Goal: Answer question/provide support

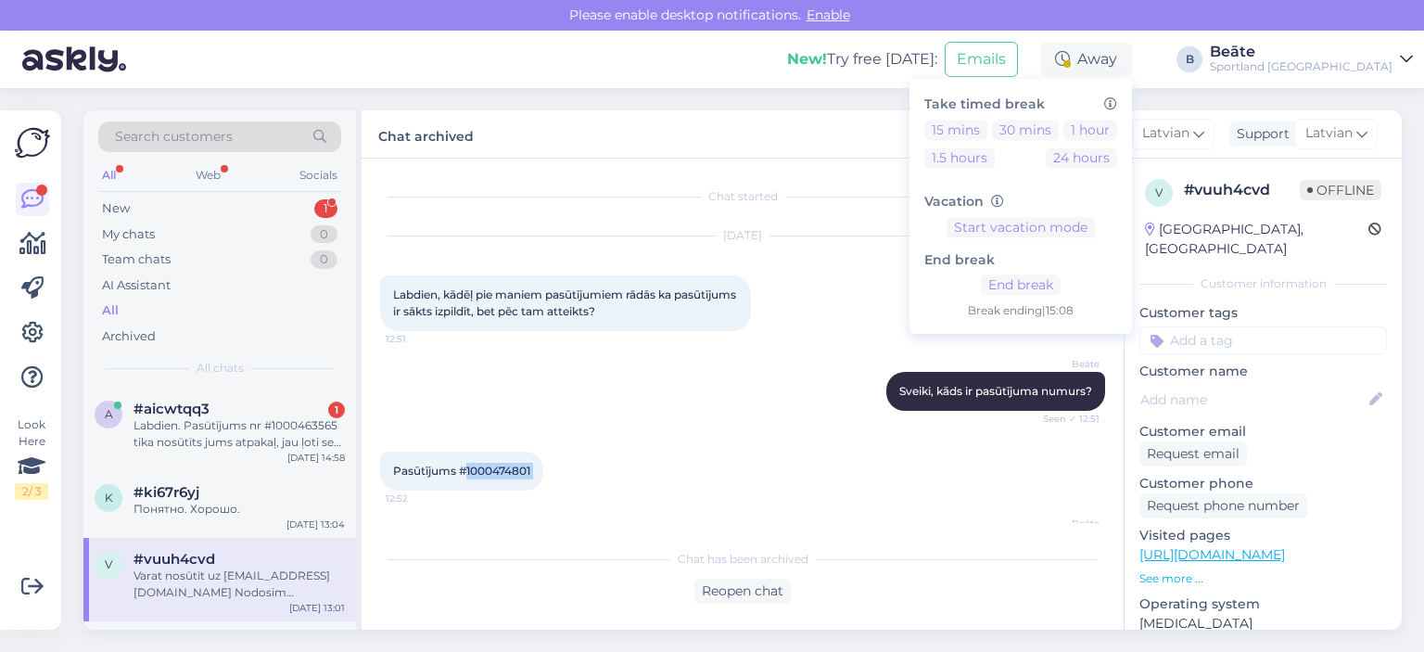
scroll to position [132, 0]
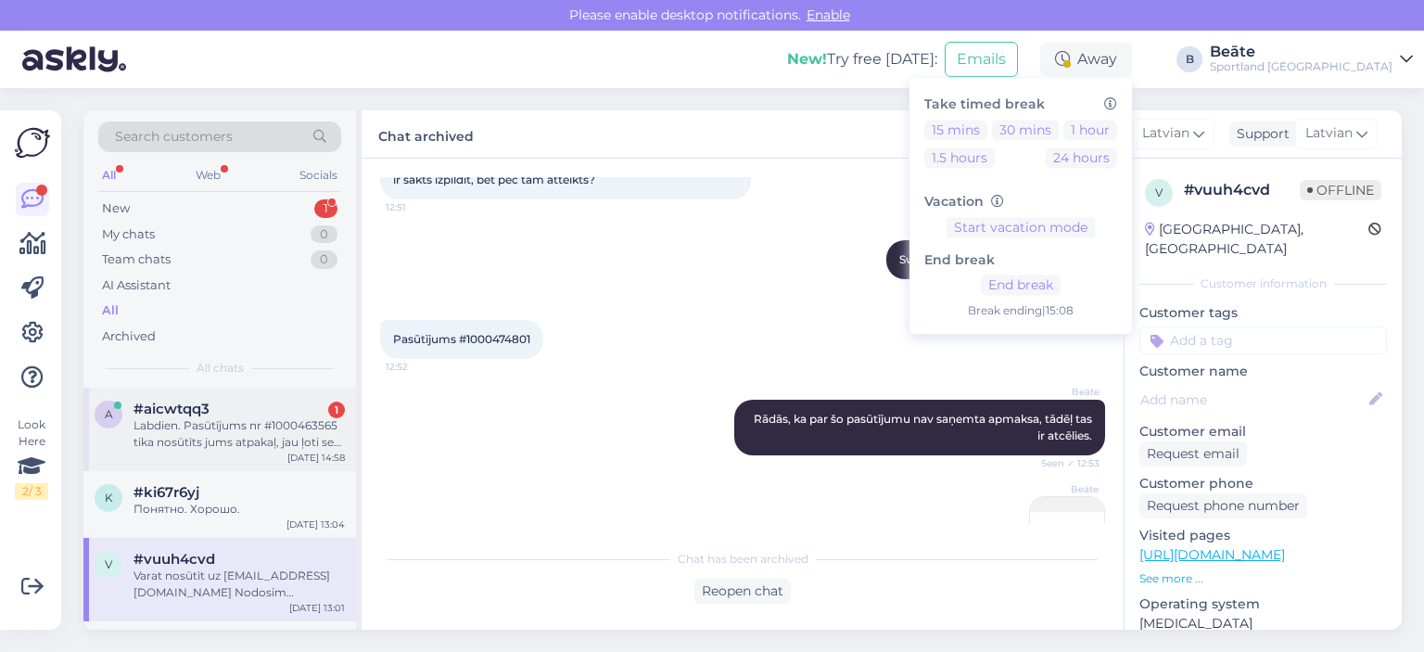
click at [279, 429] on div "Labdien. Pasūtījums nr #1000463565 tika nosūtīts jums atpakaļ, jau ļoti sen, ap…" at bounding box center [239, 433] width 211 height 33
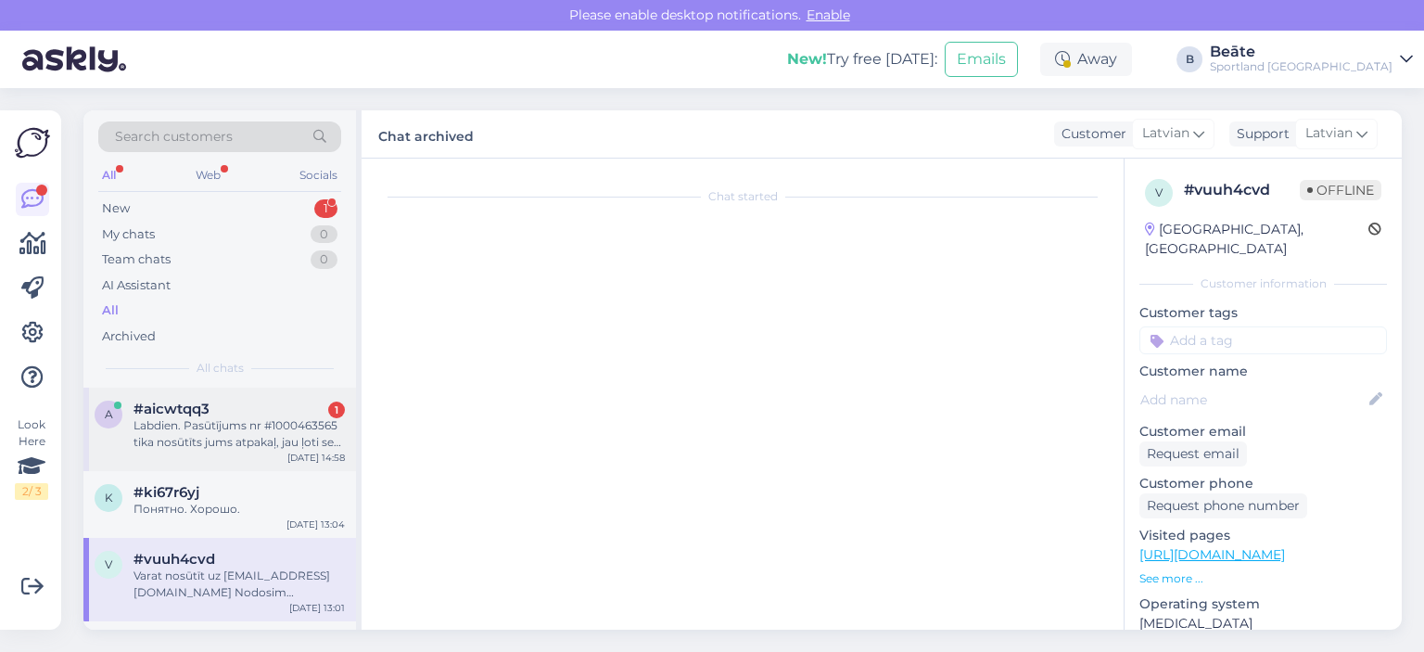
scroll to position [0, 0]
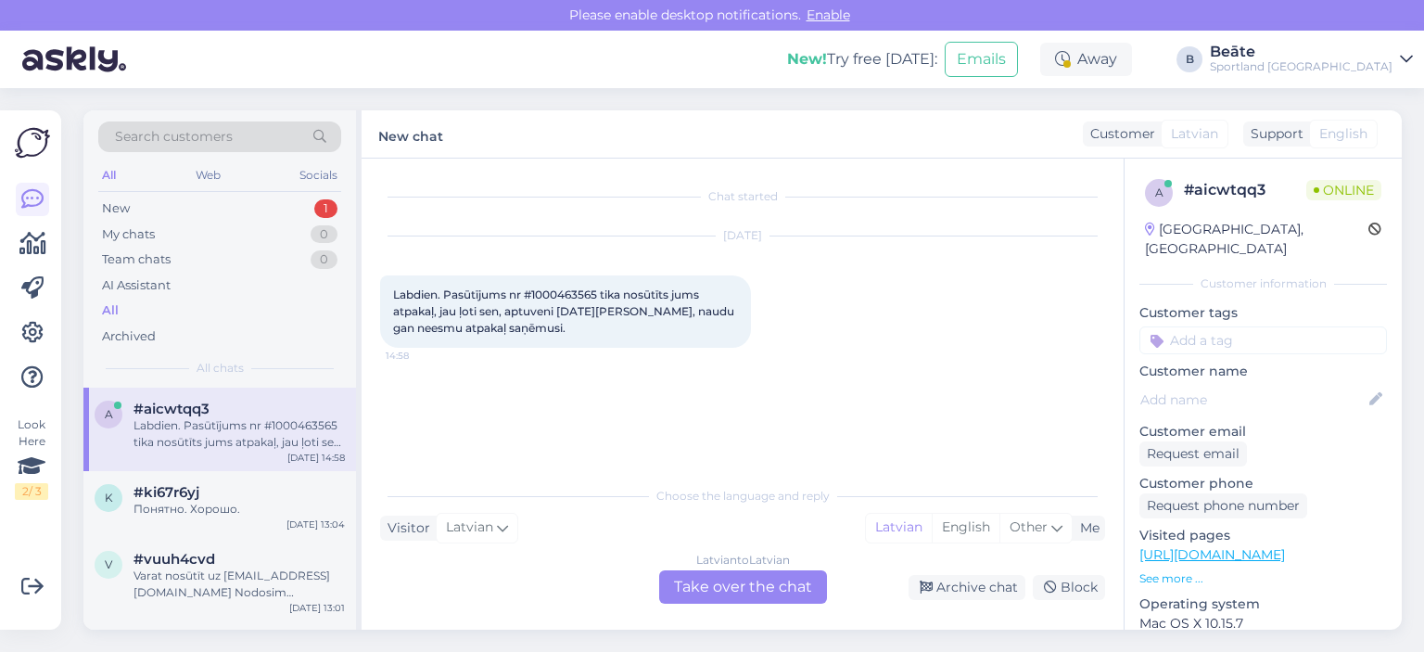
click at [544, 290] on span "Labdien. Pasūtījums nr #1000463565 tika nosūtīts jums atpakaļ, jau ļoti sen, ap…" at bounding box center [565, 310] width 344 height 47
copy span "1000463565"
click at [694, 593] on div "Latvian to Latvian Take over the chat" at bounding box center [743, 586] width 168 height 33
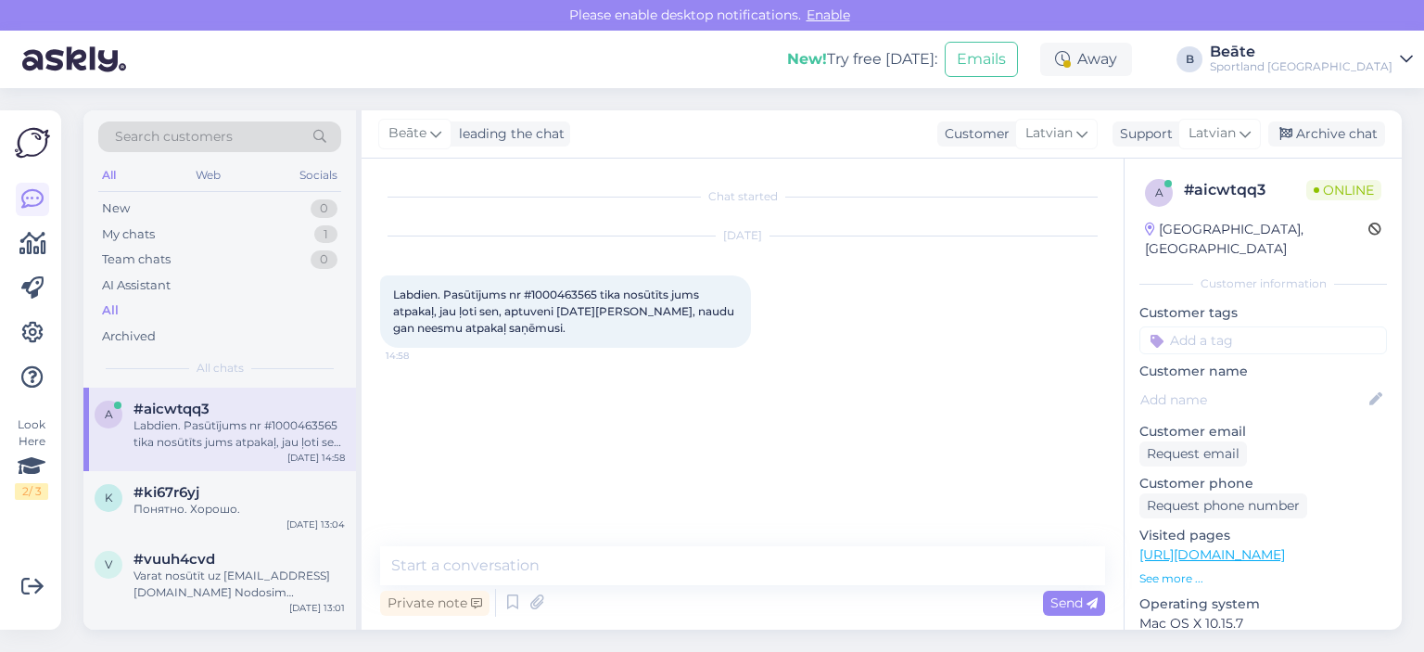
click at [696, 586] on div "Private note Send" at bounding box center [742, 602] width 725 height 35
click at [703, 566] on textarea at bounding box center [742, 565] width 725 height 39
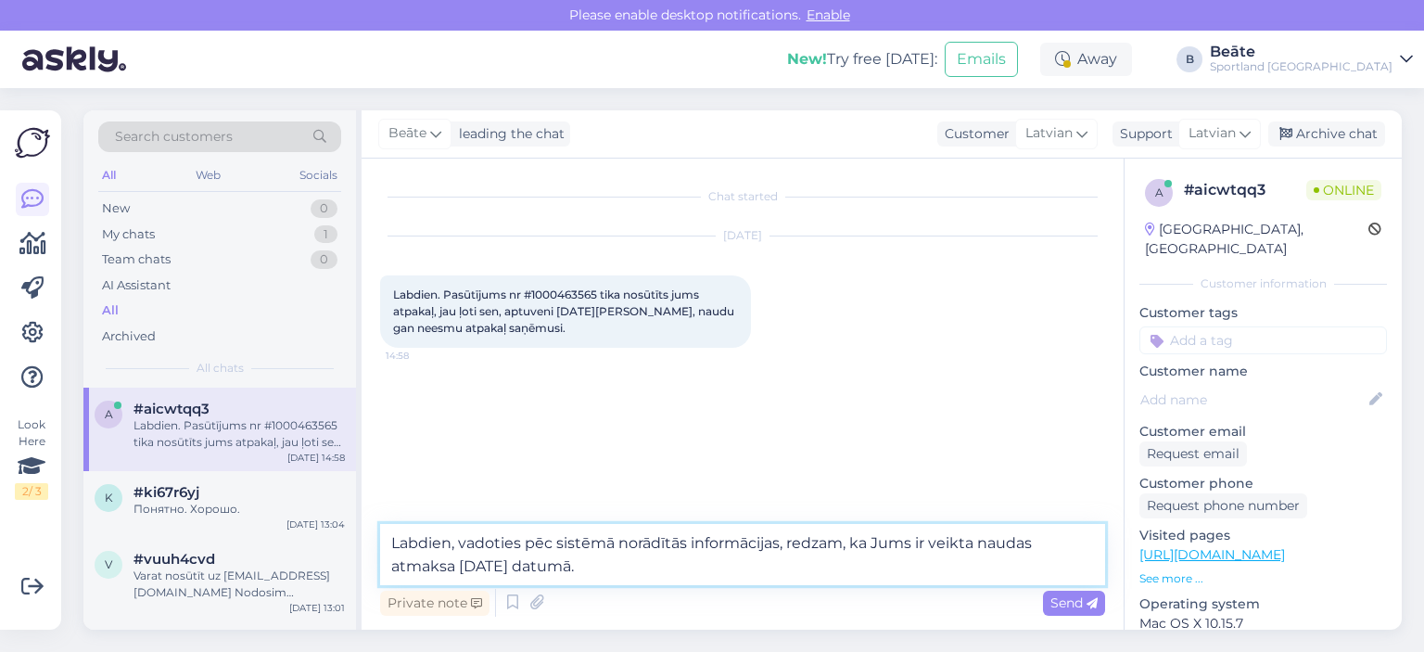
type textarea "Labdien, vadoties pēc sistēmā norādītās informācijas, redzam, ka Jums ir veikta…"
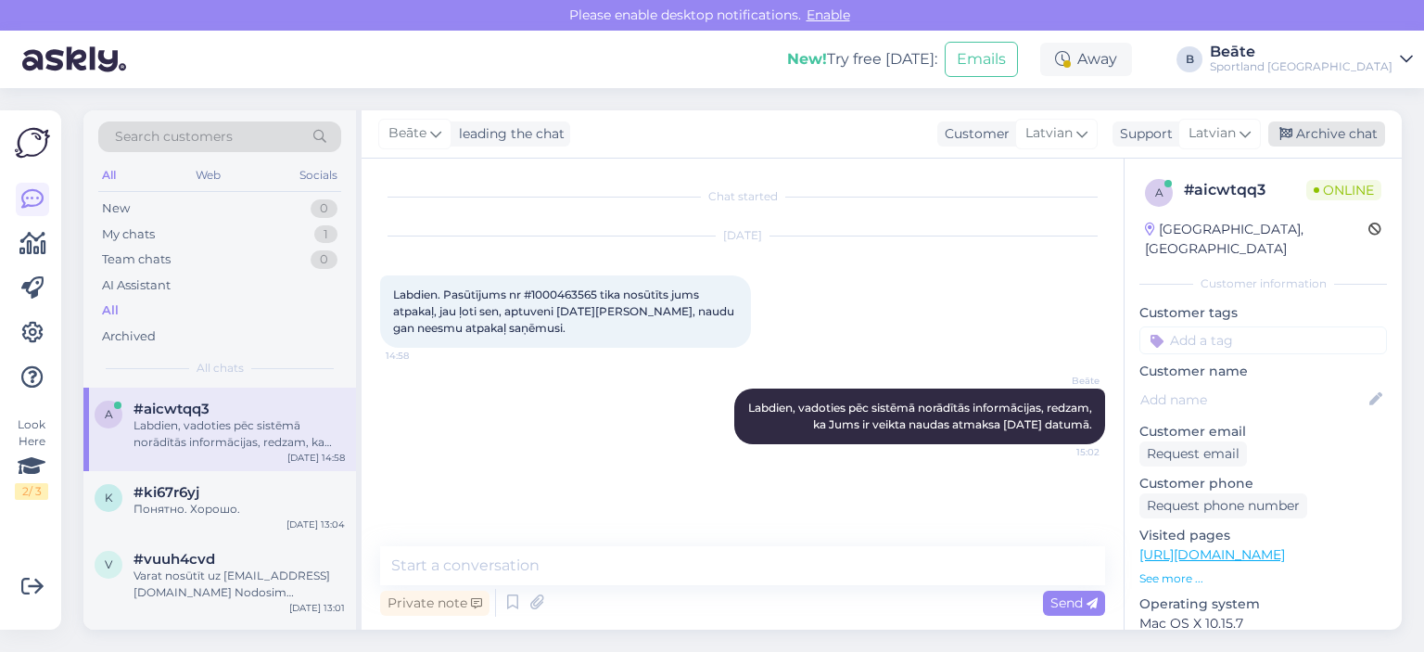
click at [1280, 128] on icon at bounding box center [1286, 134] width 13 height 13
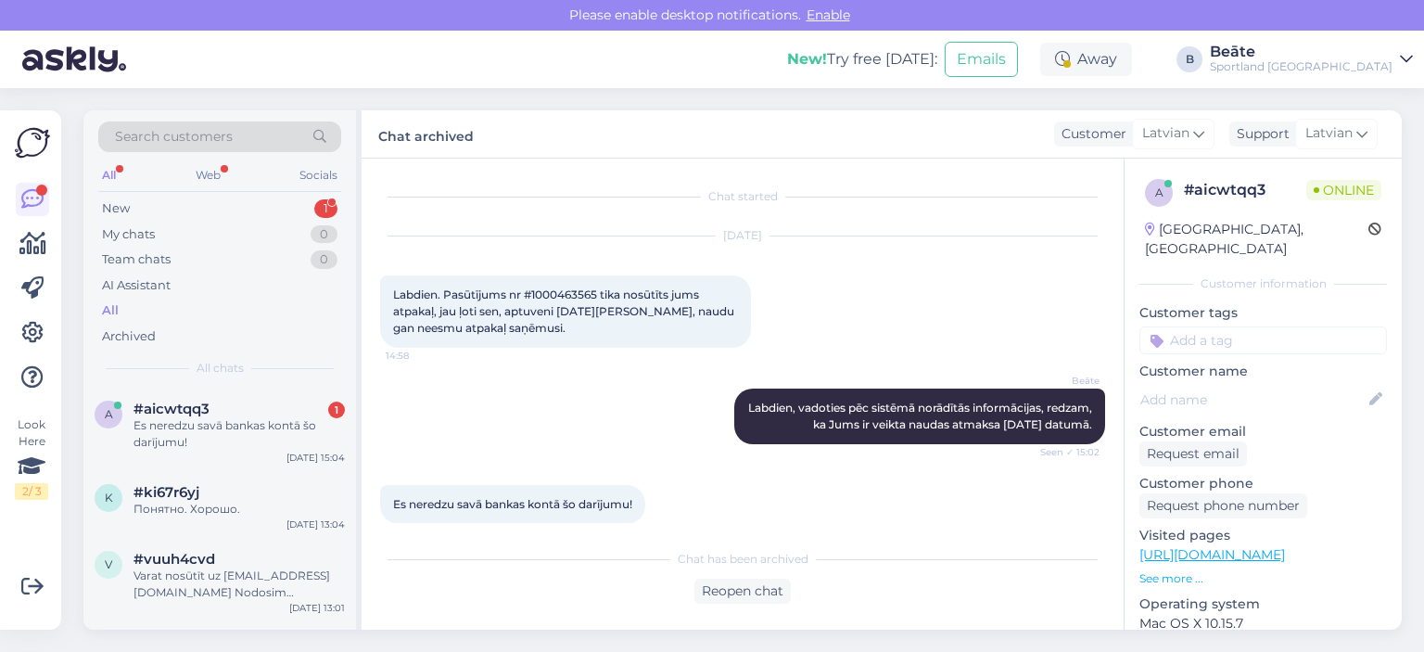
scroll to position [37, 0]
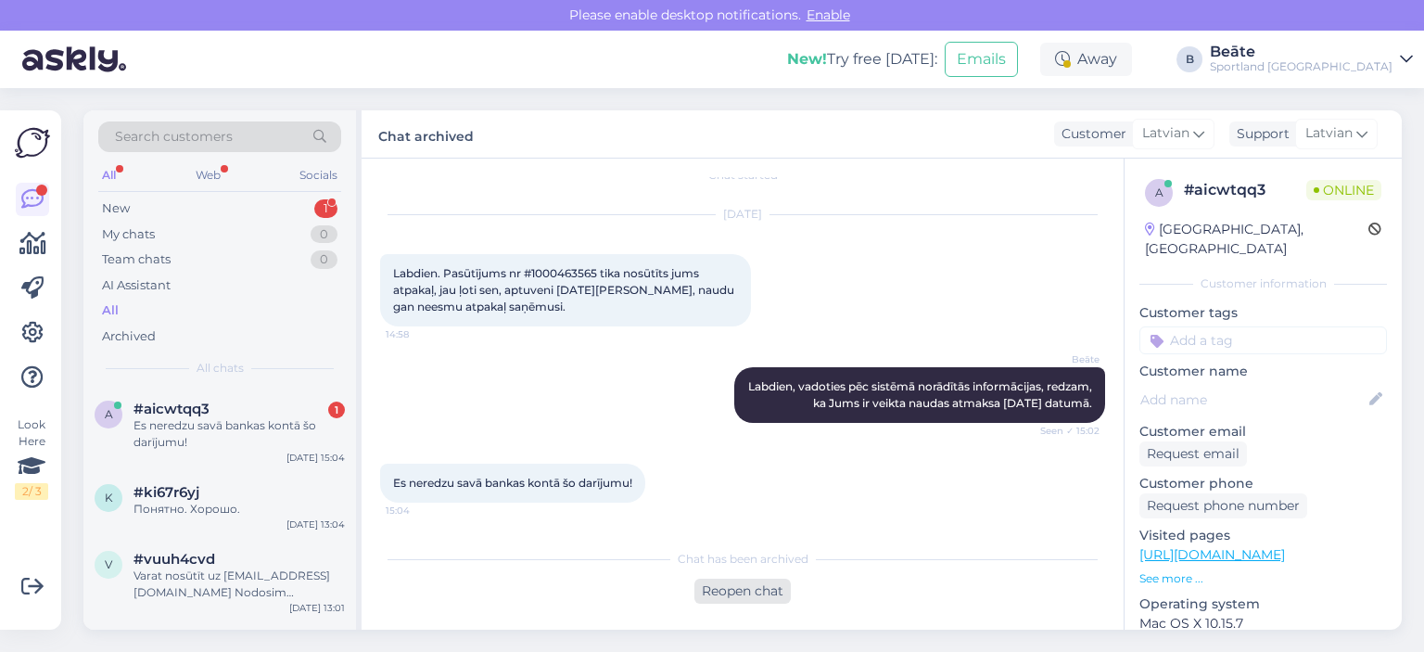
click at [727, 591] on div "Reopen chat" at bounding box center [743, 591] width 96 height 25
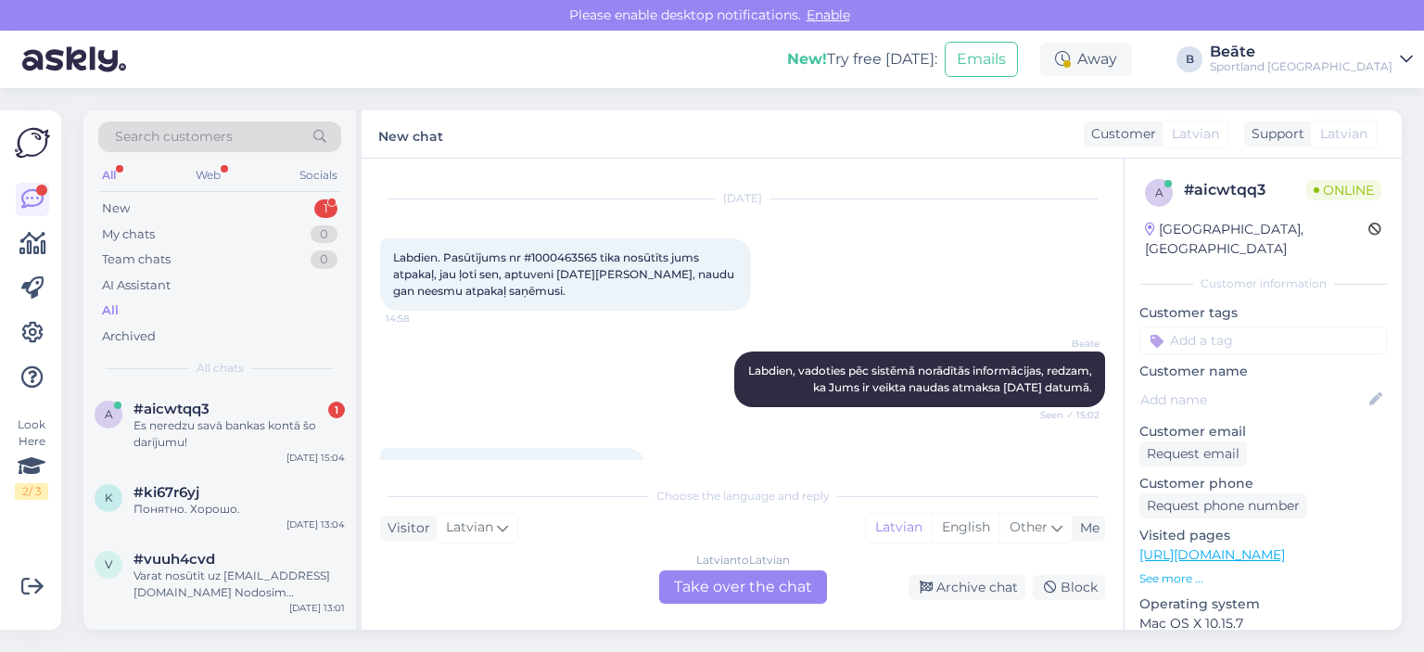
click at [756, 580] on div "Latvian to Latvian Take over the chat" at bounding box center [743, 586] width 168 height 33
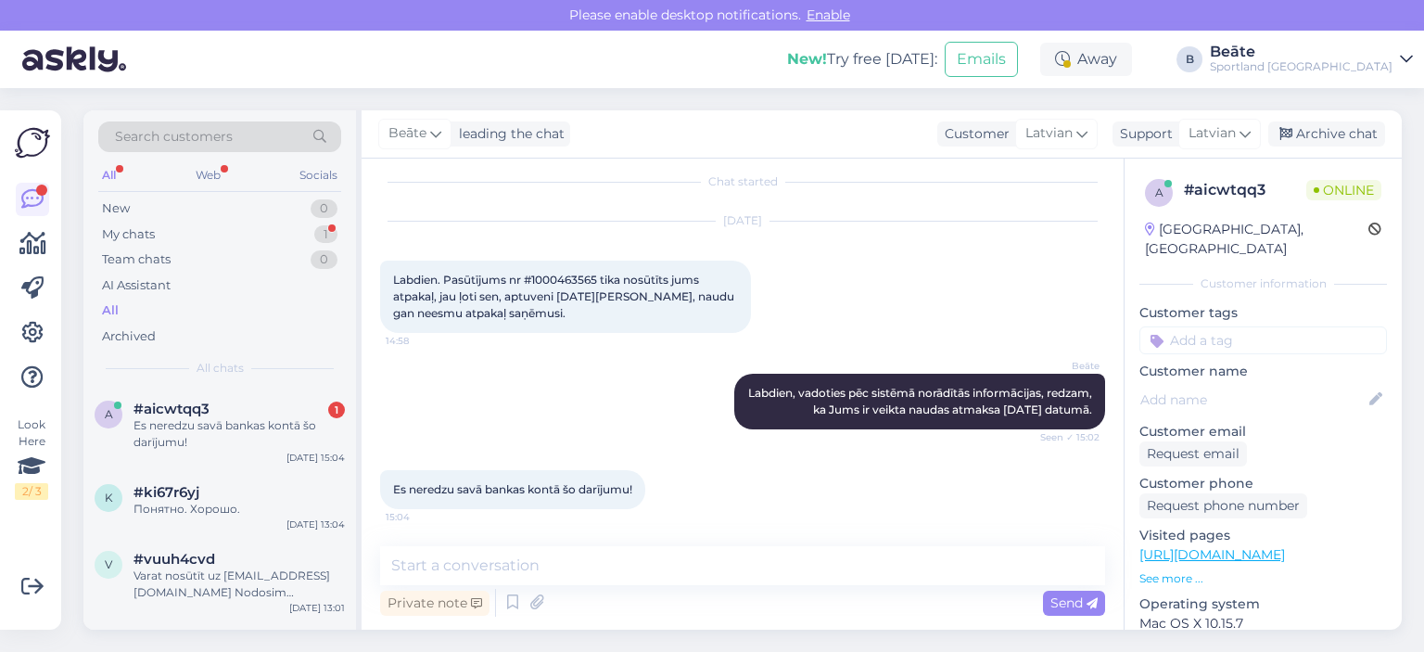
scroll to position [31, 0]
click at [720, 560] on textarea at bounding box center [742, 565] width 725 height 39
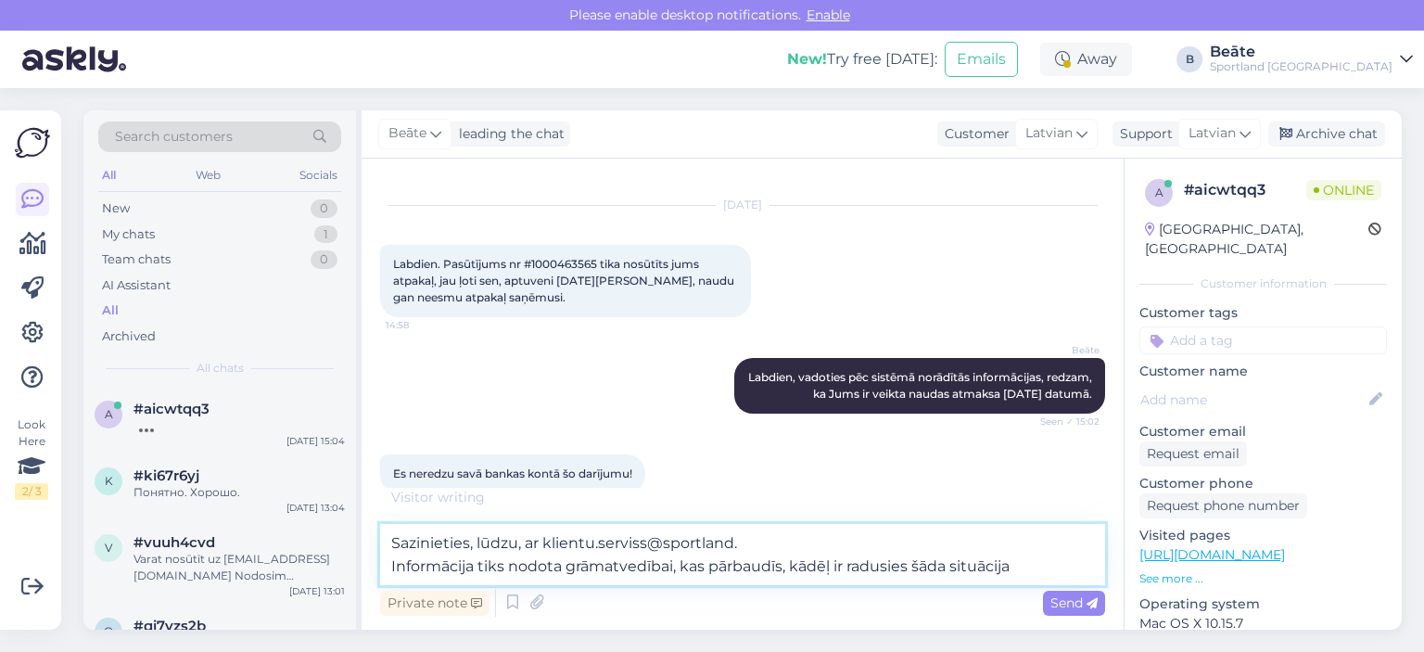
type textarea "Sazinieties, lūdzu, ar klientu.serviss@sportland. Informācija tiks nodota grāma…"
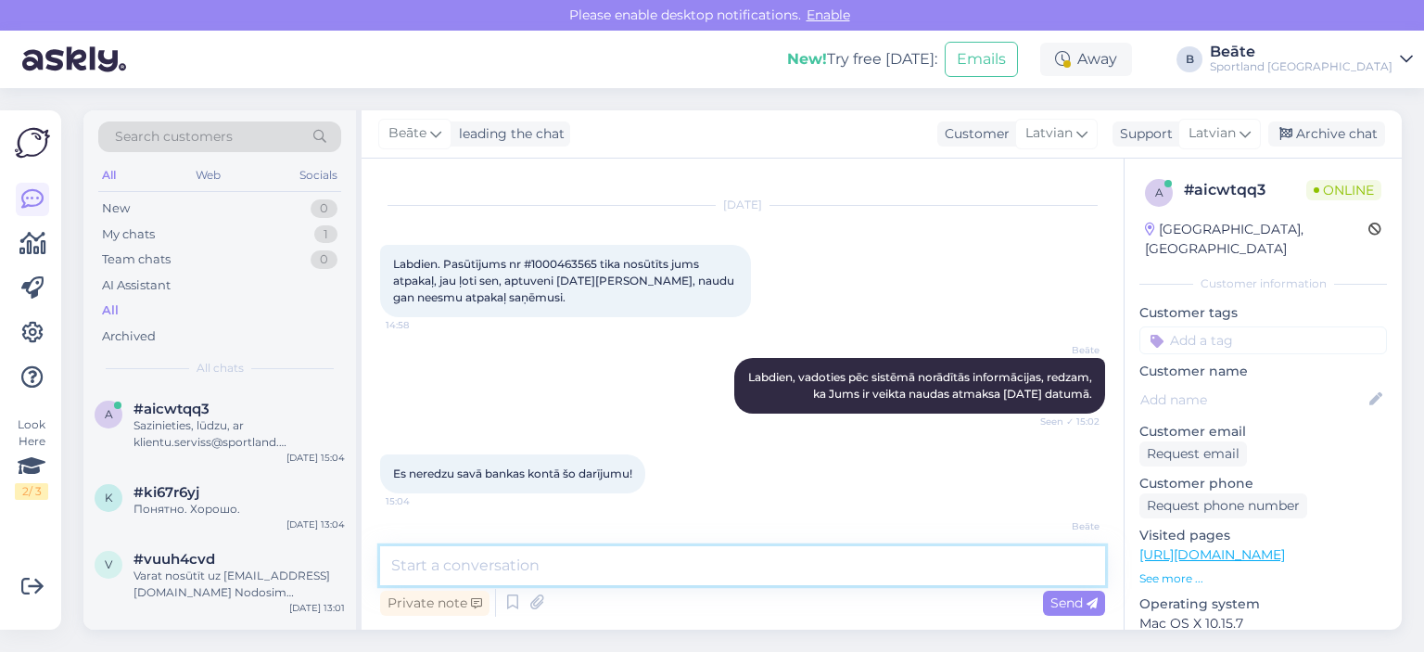
scroll to position [145, 0]
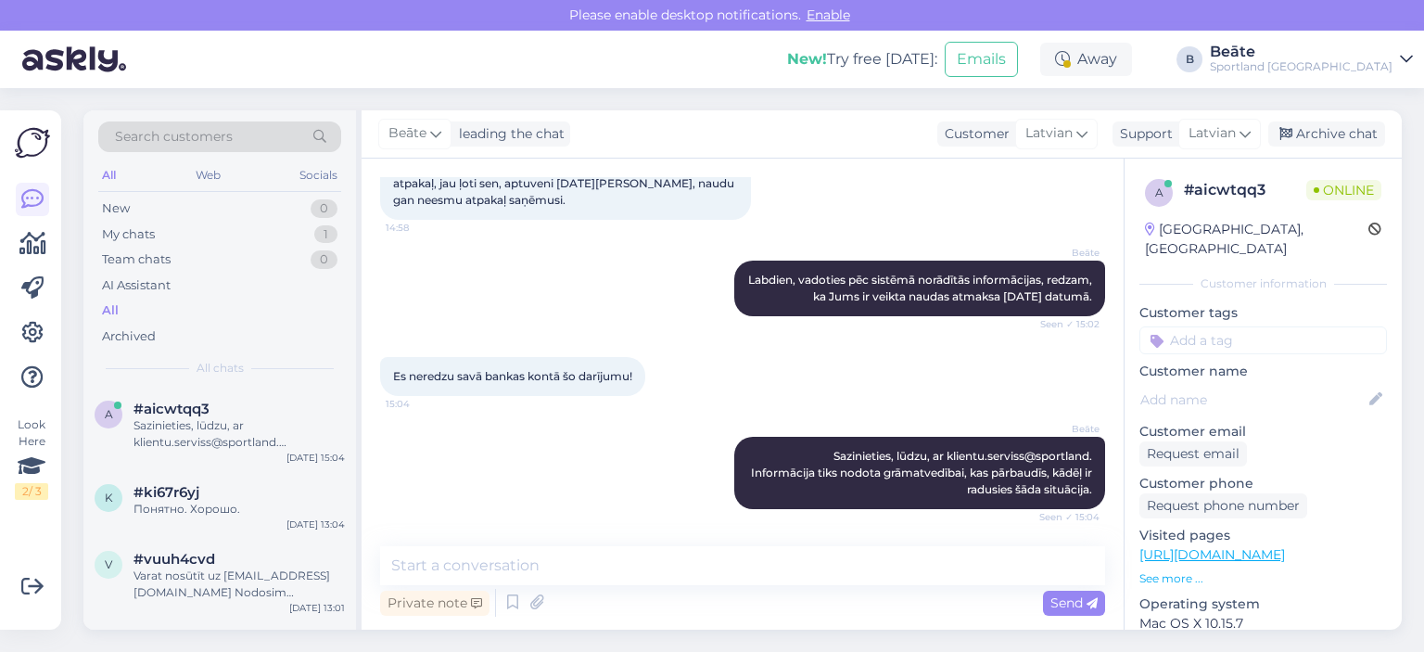
click at [1327, 113] on div "[PERSON_NAME] leading the chat Customer Latvian Support Latvian Archive chat" at bounding box center [882, 134] width 1040 height 48
click at [1335, 124] on div "Archive chat" at bounding box center [1327, 133] width 117 height 25
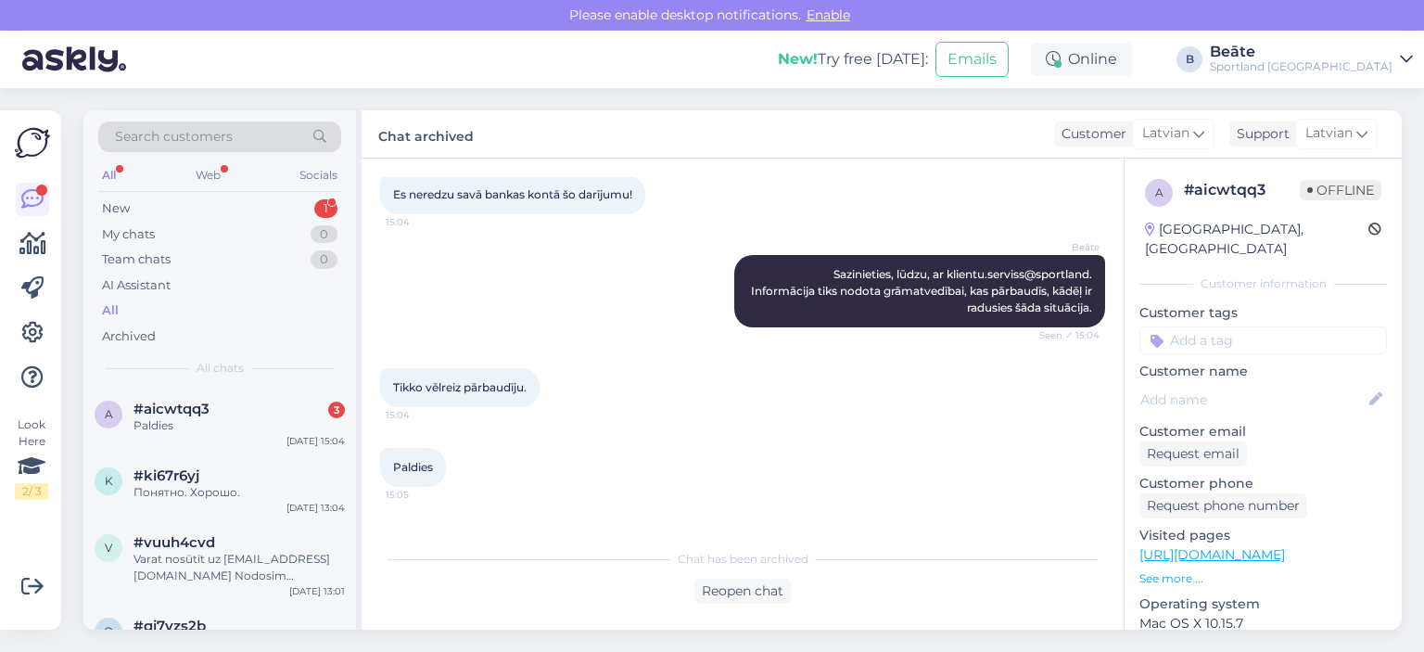
scroll to position [389, 0]
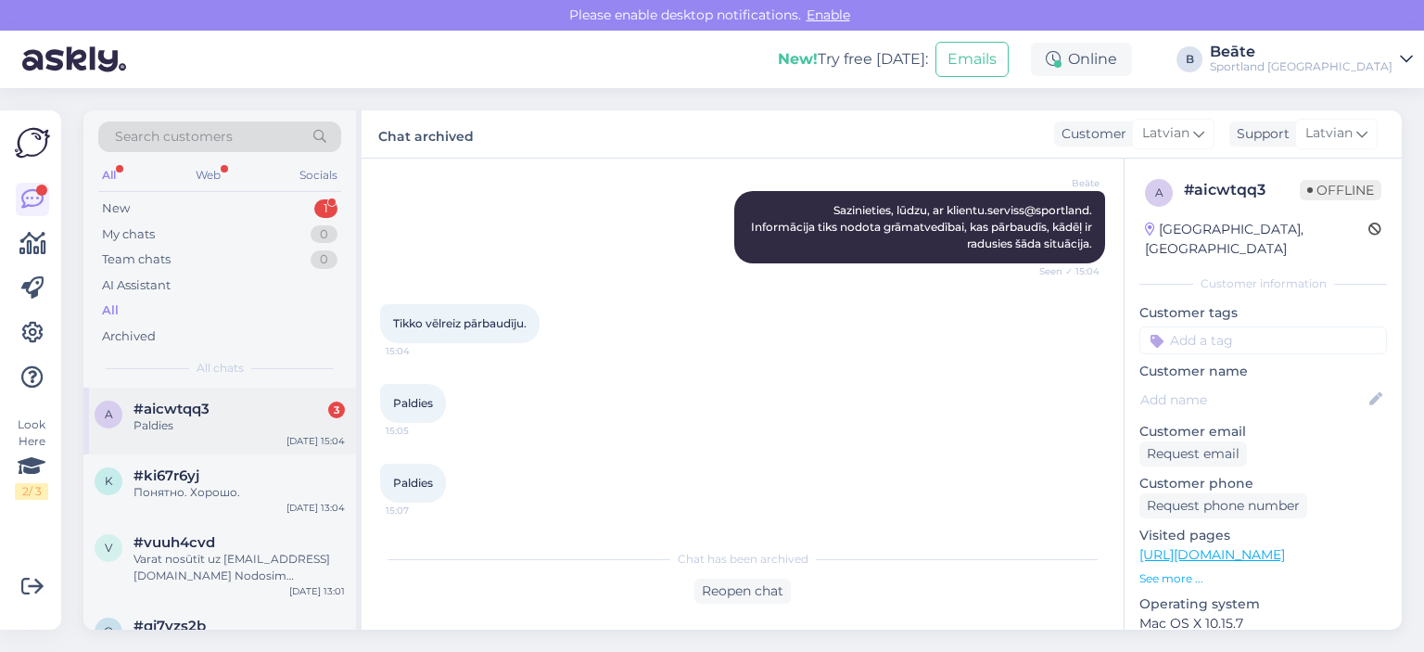
click at [249, 390] on div "a #aicwtqq3 3 Paldies [DATE] 15:04" at bounding box center [219, 421] width 273 height 67
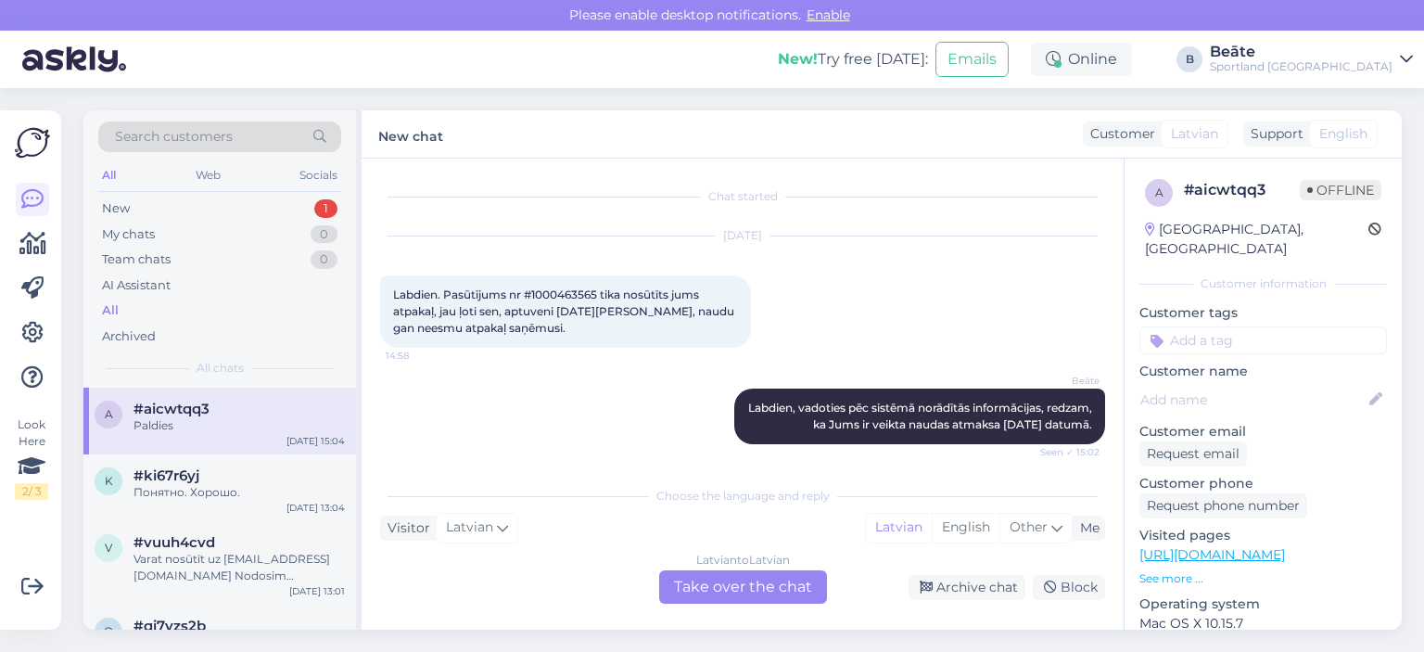
scroll to position [453, 0]
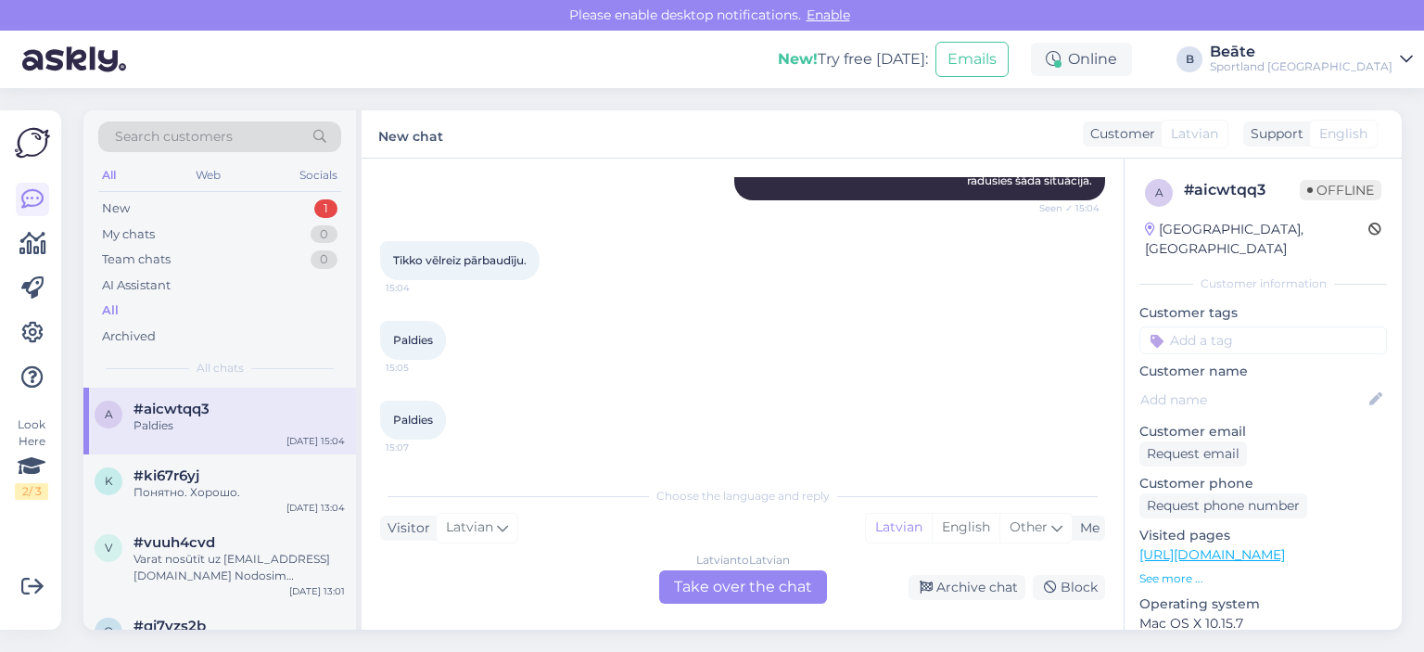
click at [784, 596] on div "Latvian to Latvian Take over the chat" at bounding box center [743, 586] width 168 height 33
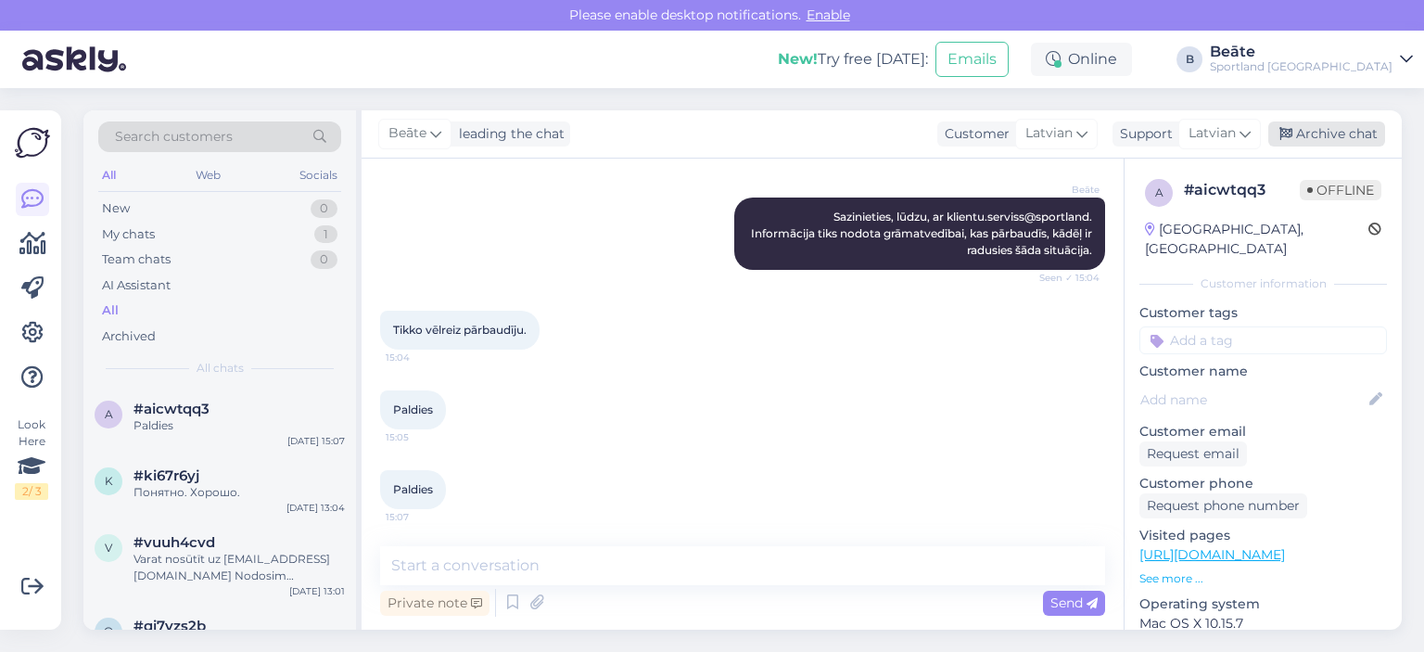
click at [1362, 134] on div "Archive chat" at bounding box center [1327, 133] width 117 height 25
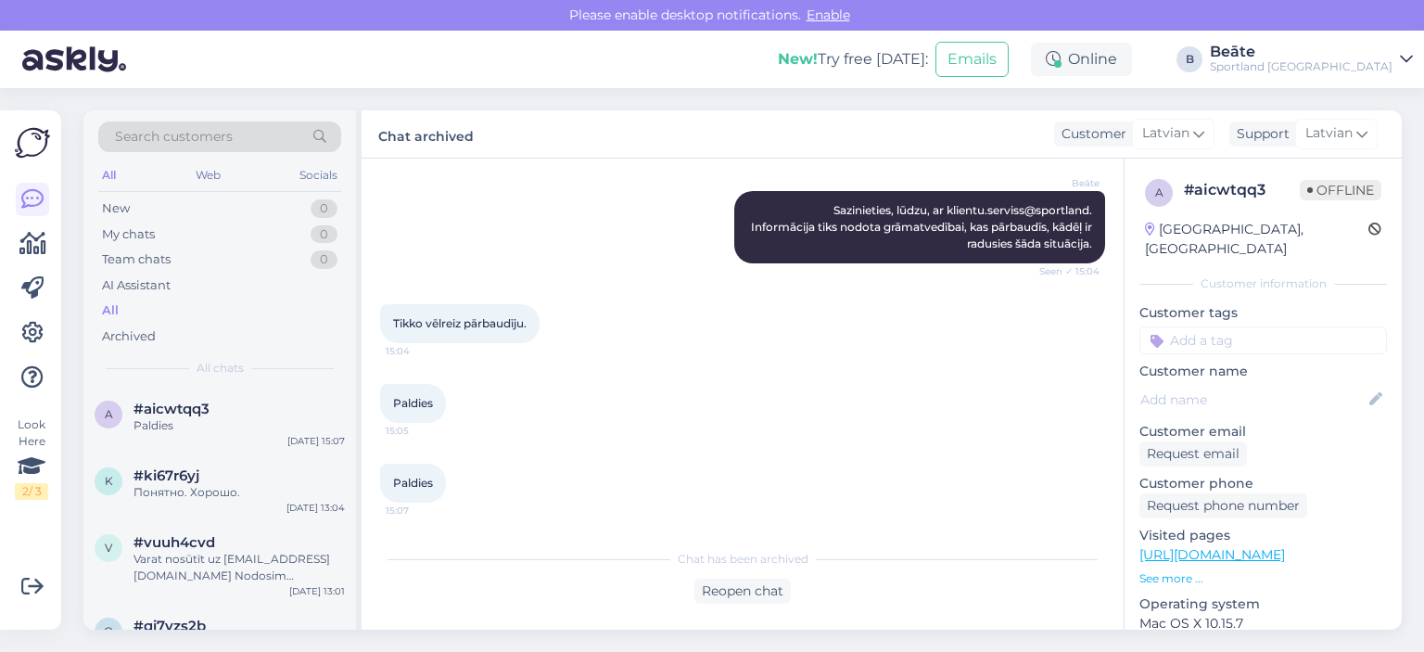
click at [680, 332] on div "Tikko vēlreiz pārbaudīju. 15:04" at bounding box center [742, 324] width 725 height 80
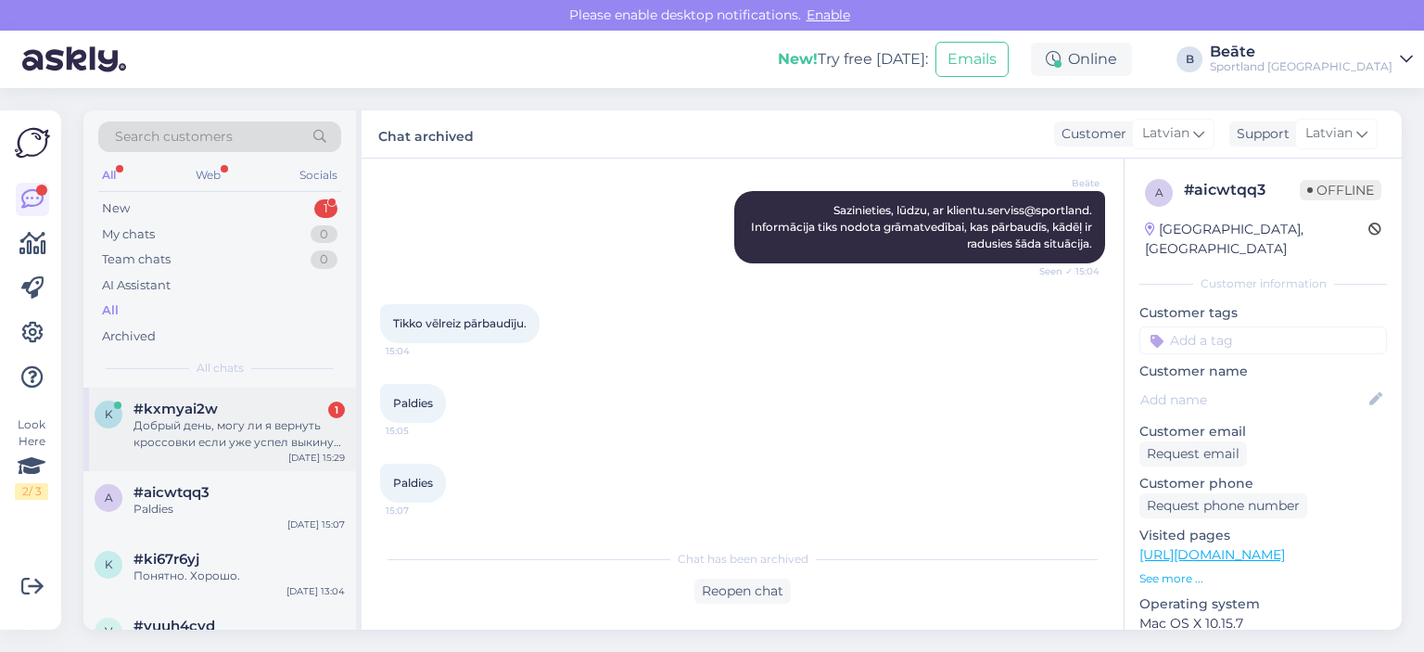
click at [245, 411] on div "#kxmyai2w 1" at bounding box center [239, 409] width 211 height 17
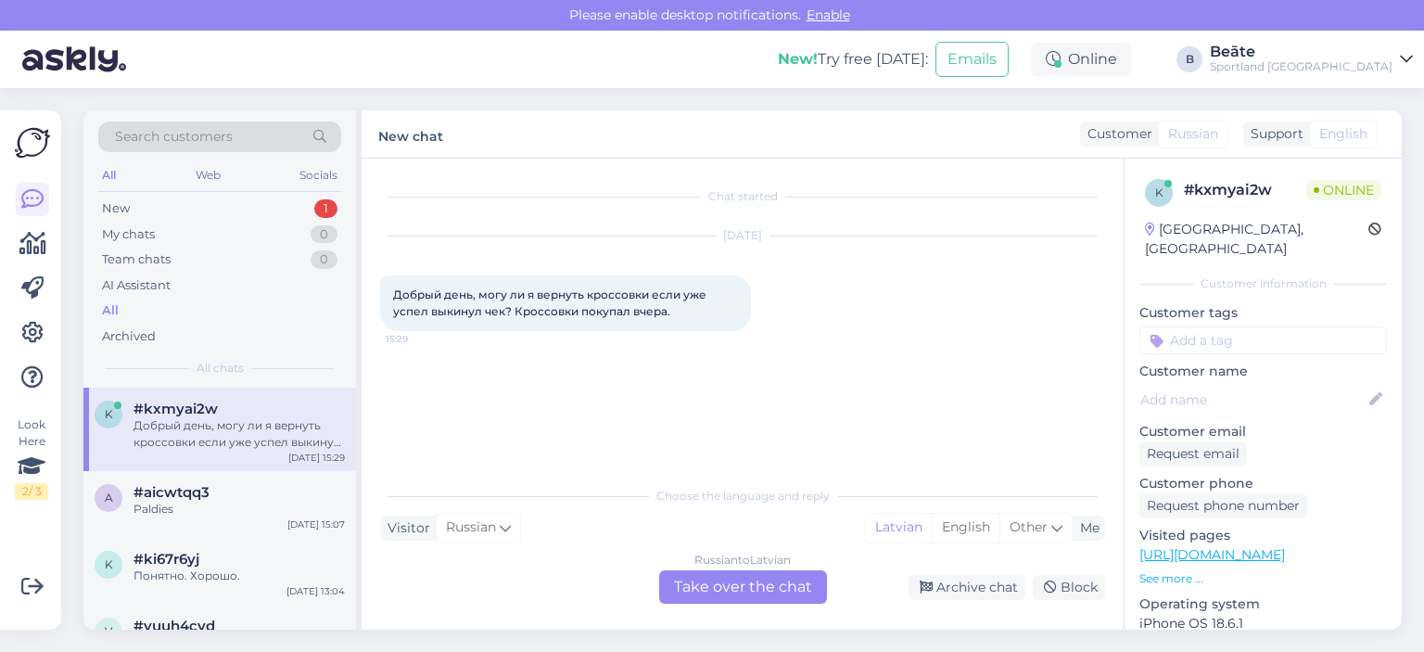
click at [720, 585] on div "Russian to Latvian Take over the chat" at bounding box center [743, 586] width 168 height 33
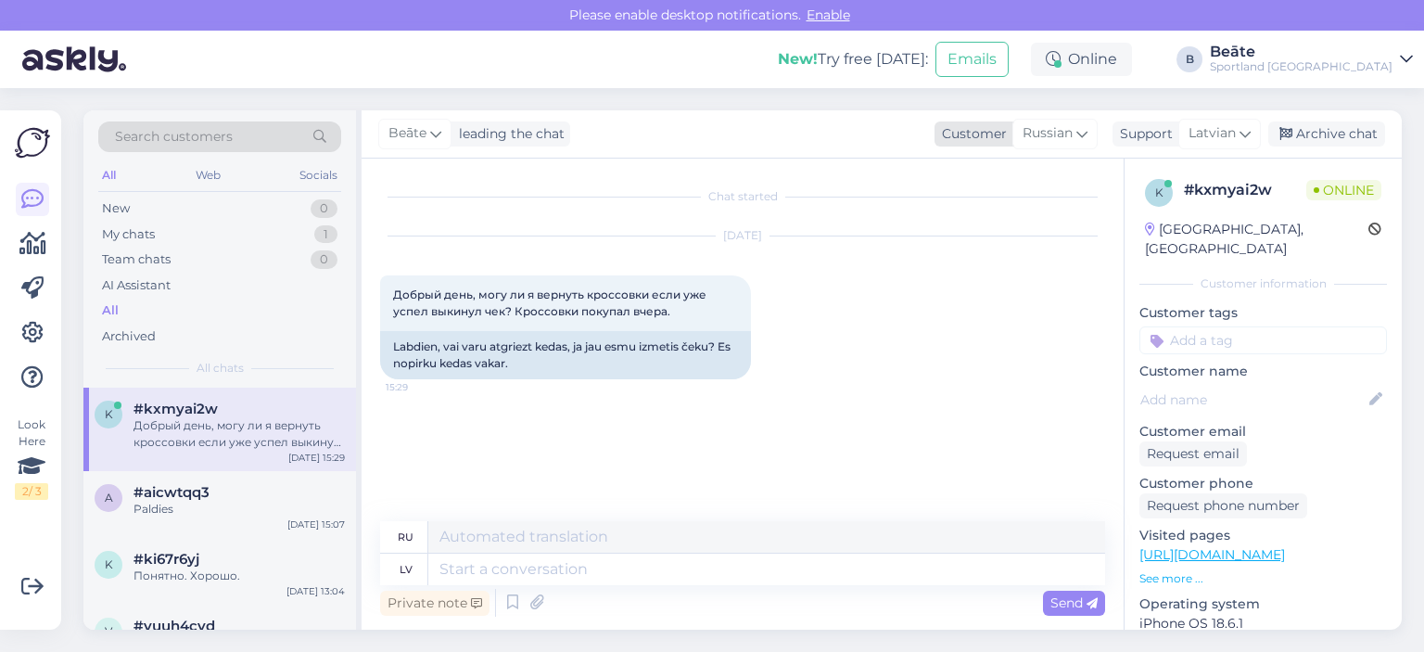
click at [1035, 129] on span "Russian" at bounding box center [1048, 133] width 50 height 20
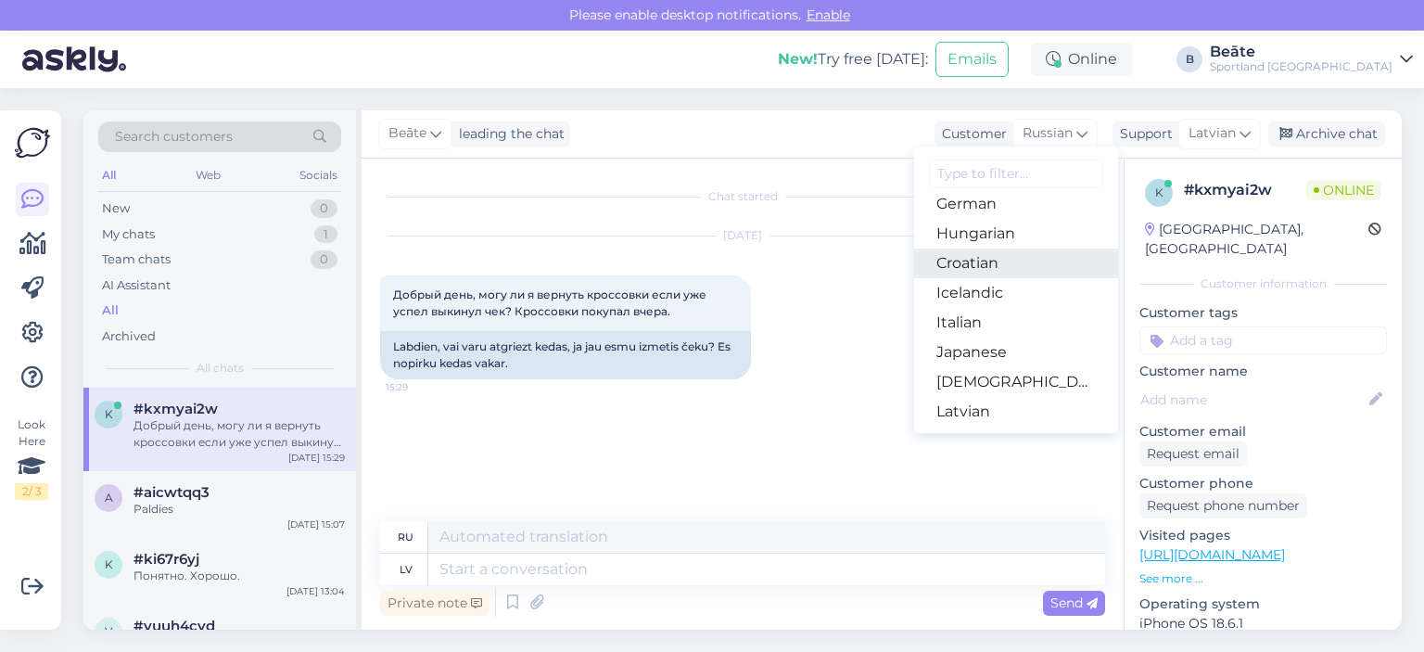
scroll to position [371, 0]
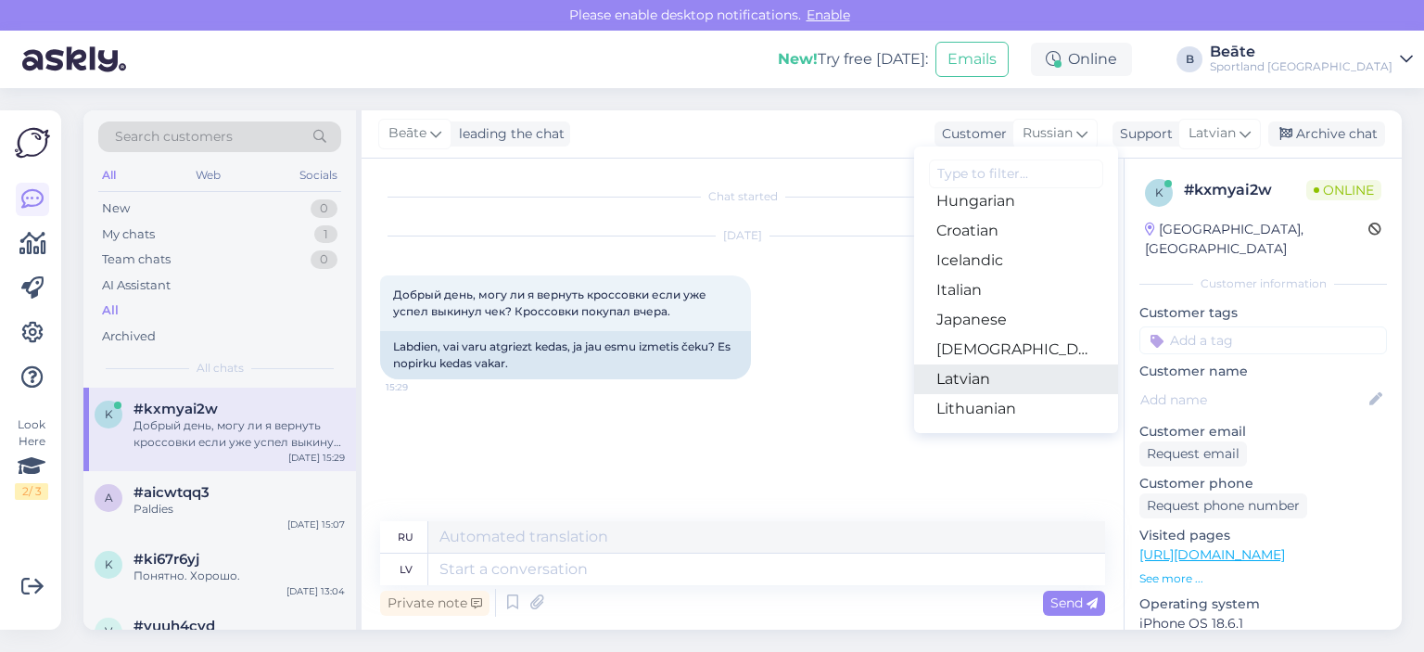
click at [983, 377] on link "Latvian" at bounding box center [1016, 379] width 204 height 30
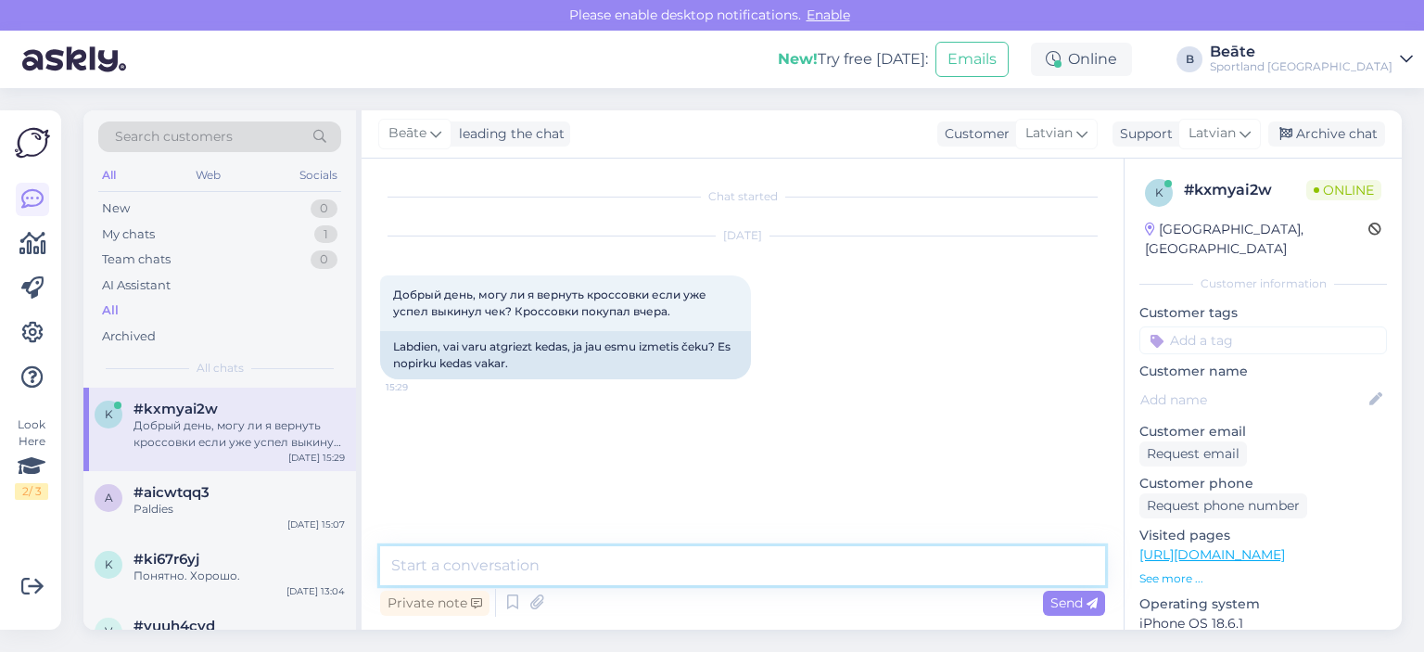
click at [705, 559] on textarea at bounding box center [742, 565] width 725 height 39
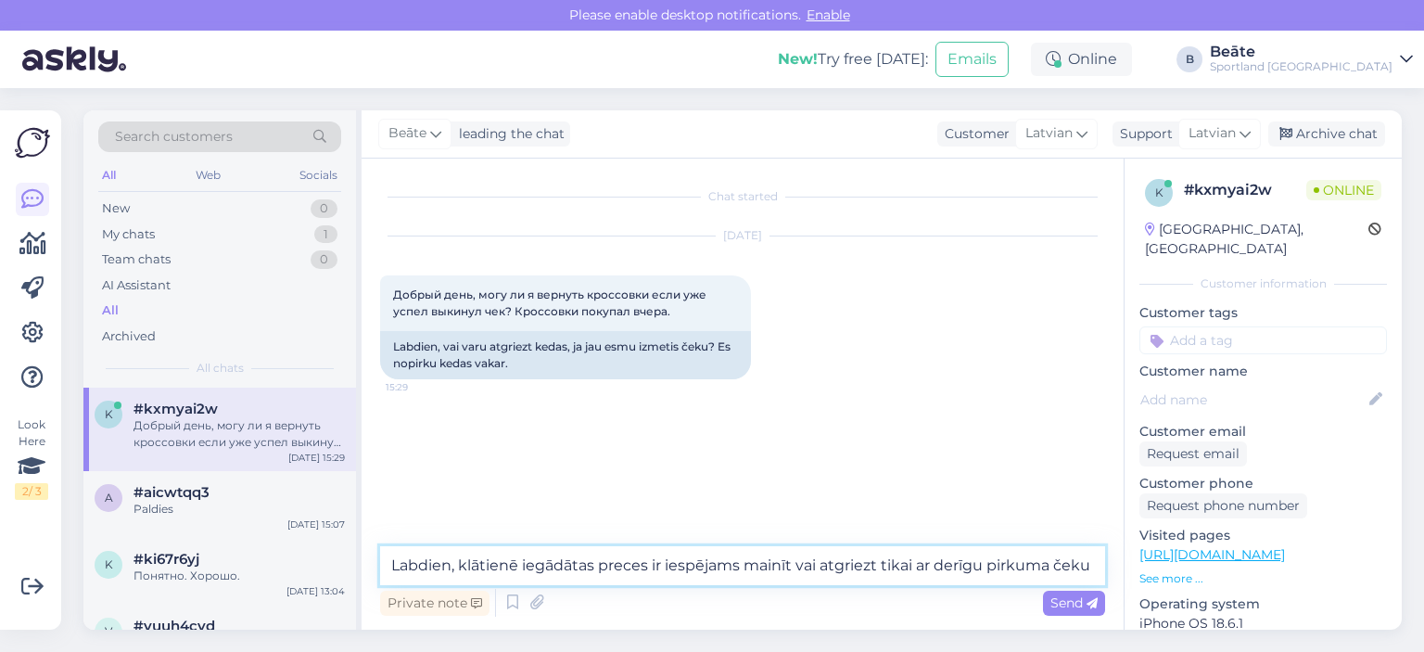
type textarea "Labdien, klātienē iegādātas preces ir iespējams mainīt vai atgriezt tikai ar de…"
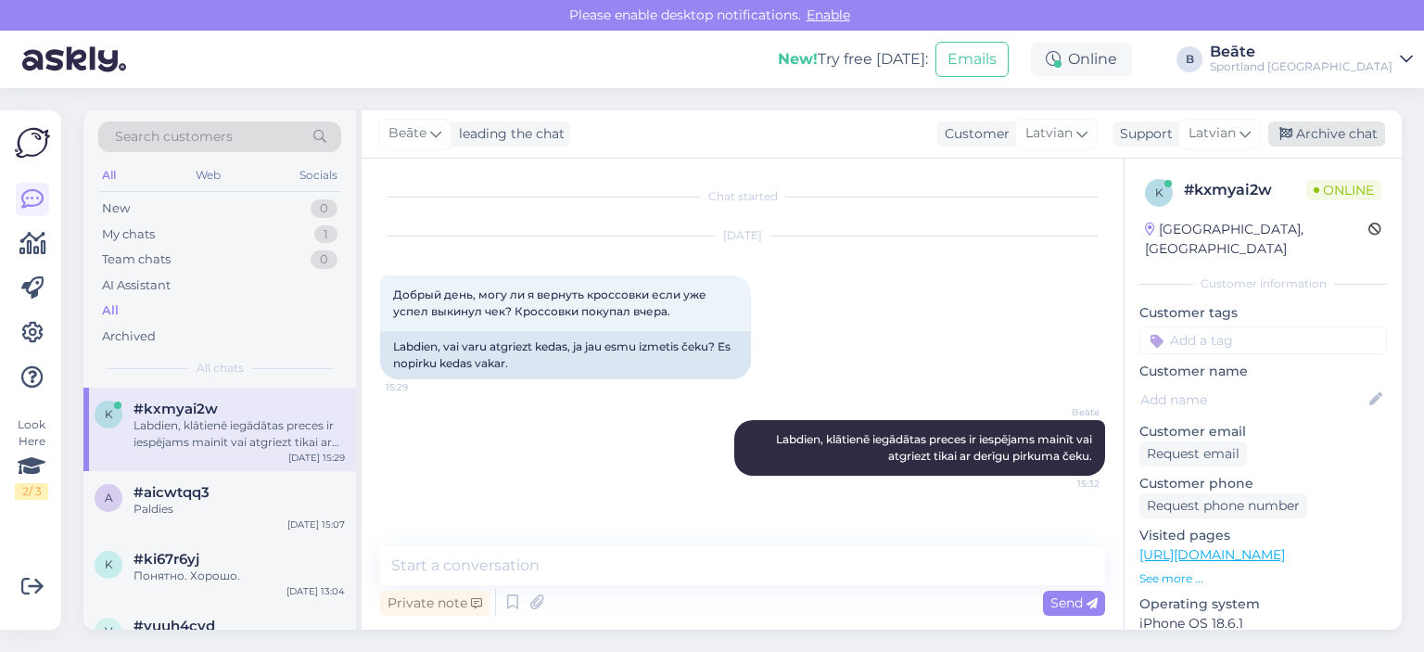
click at [1317, 129] on div "Archive chat" at bounding box center [1327, 133] width 117 height 25
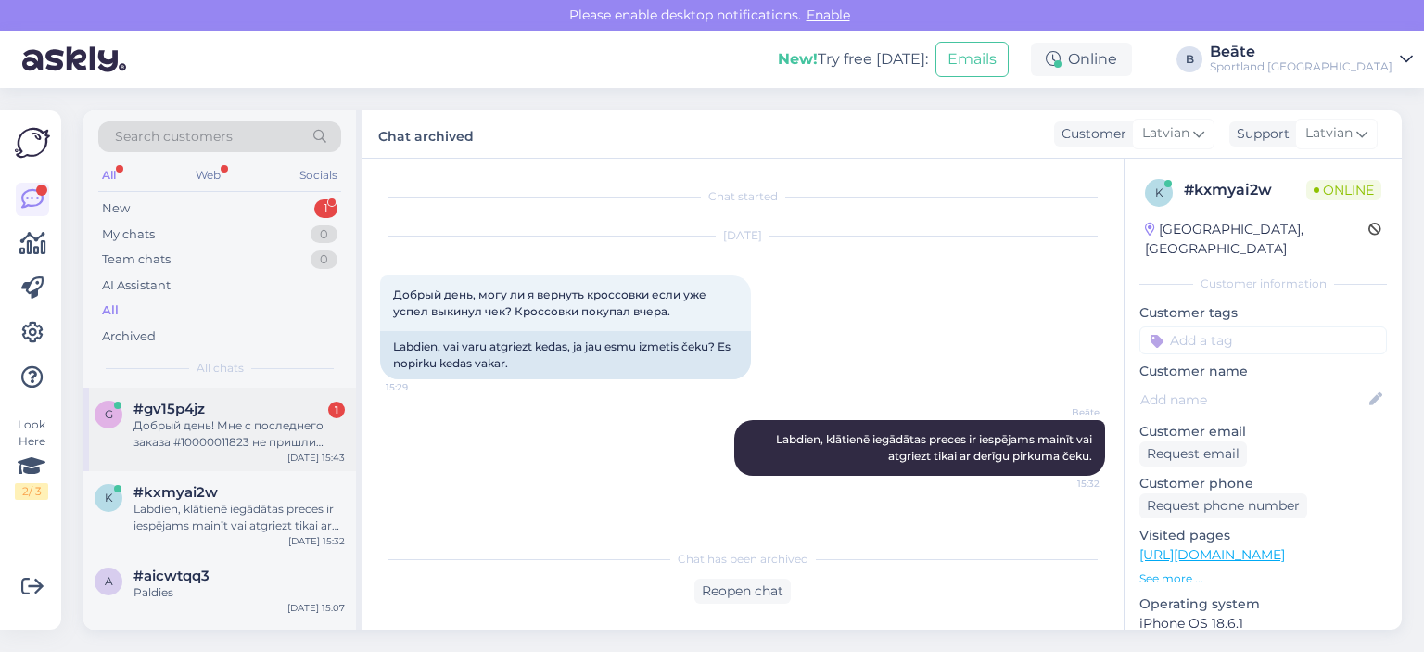
click at [171, 448] on div "Добрый день! Мне с последнего заказа #10000011823 не пришли кеды TIMBERLAND [GE…" at bounding box center [239, 433] width 211 height 33
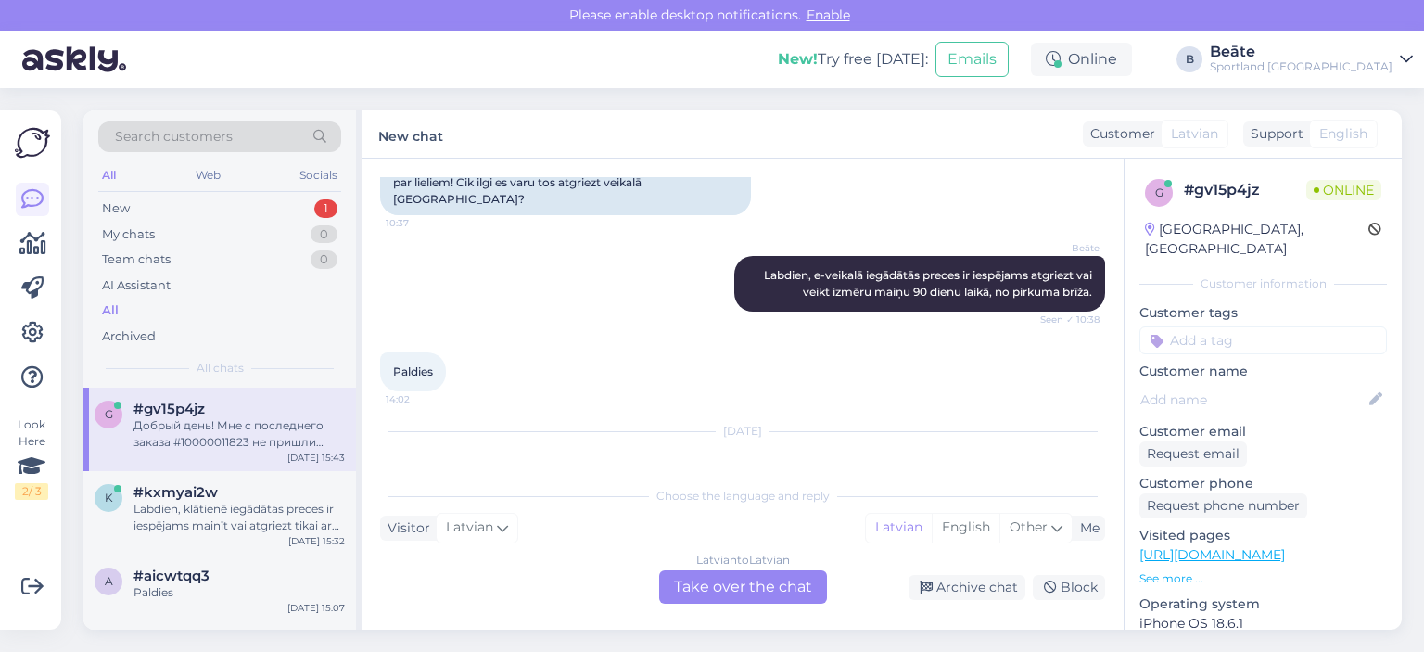
scroll to position [165, 0]
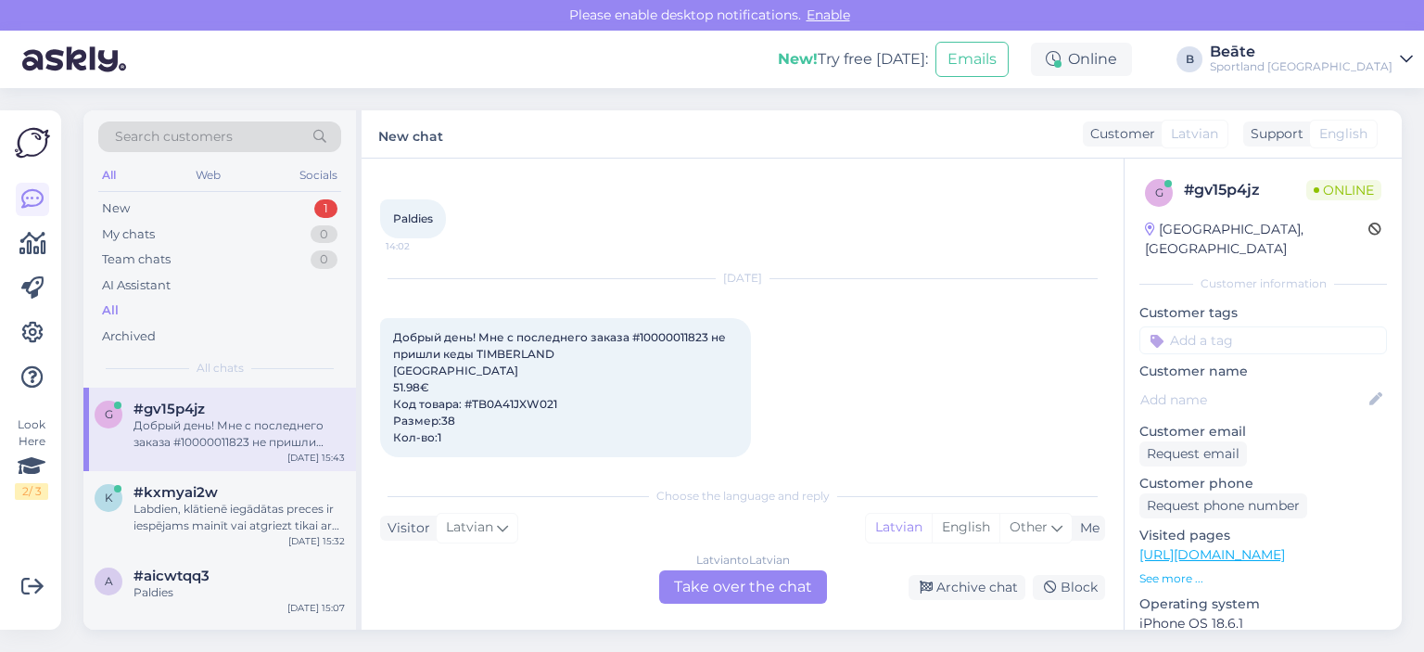
click at [789, 585] on div "Latvian to Latvian Take over the chat" at bounding box center [743, 586] width 168 height 33
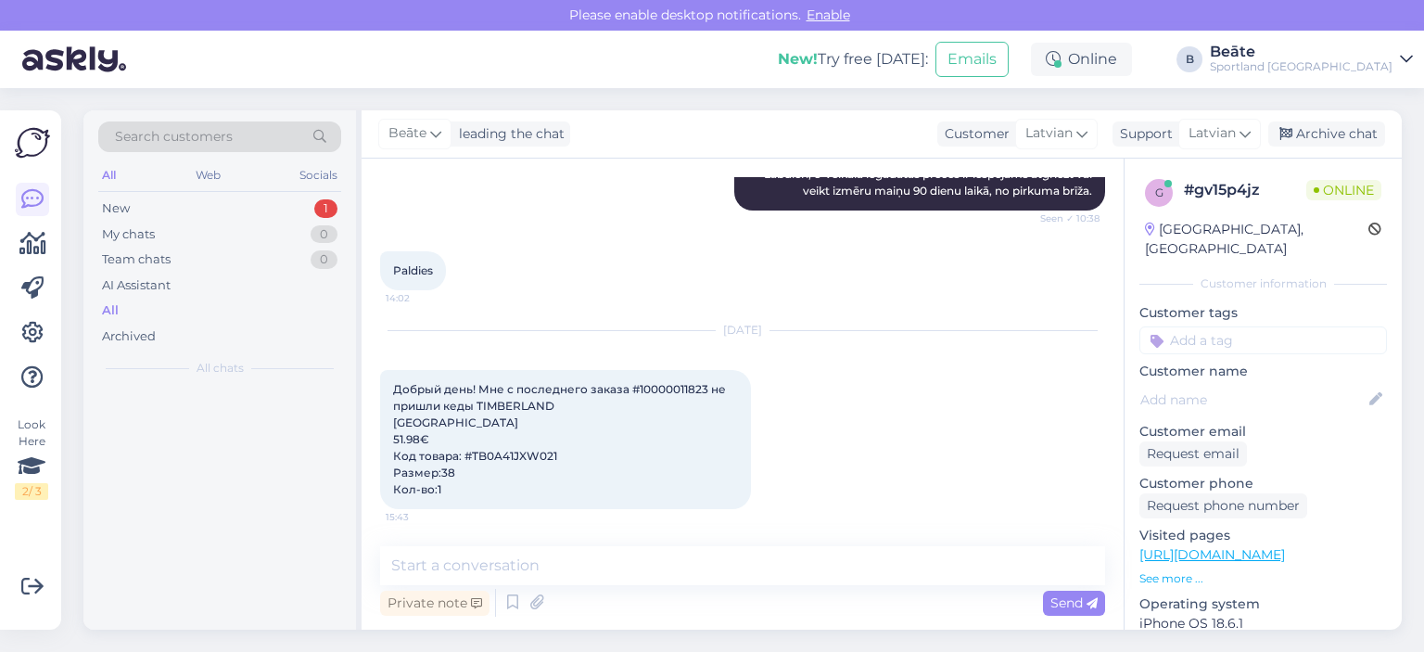
scroll to position [282, 0]
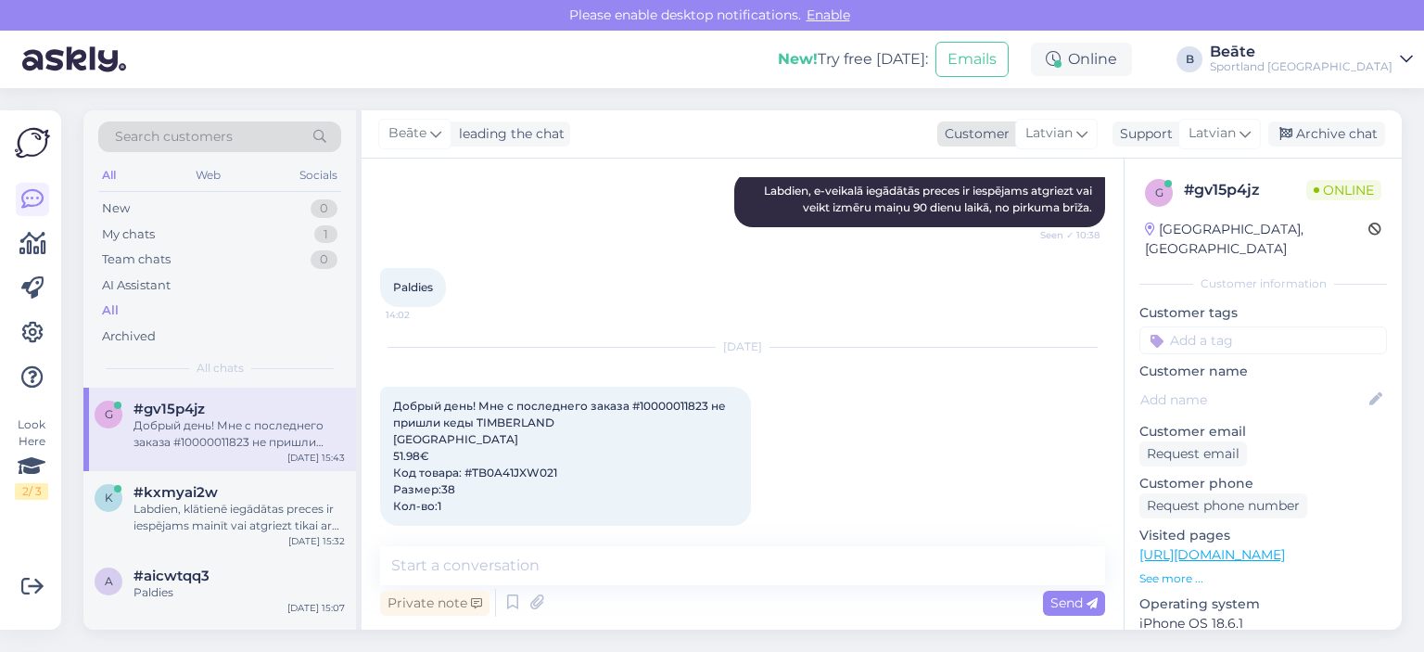
click at [1050, 123] on span "Latvian" at bounding box center [1049, 133] width 47 height 20
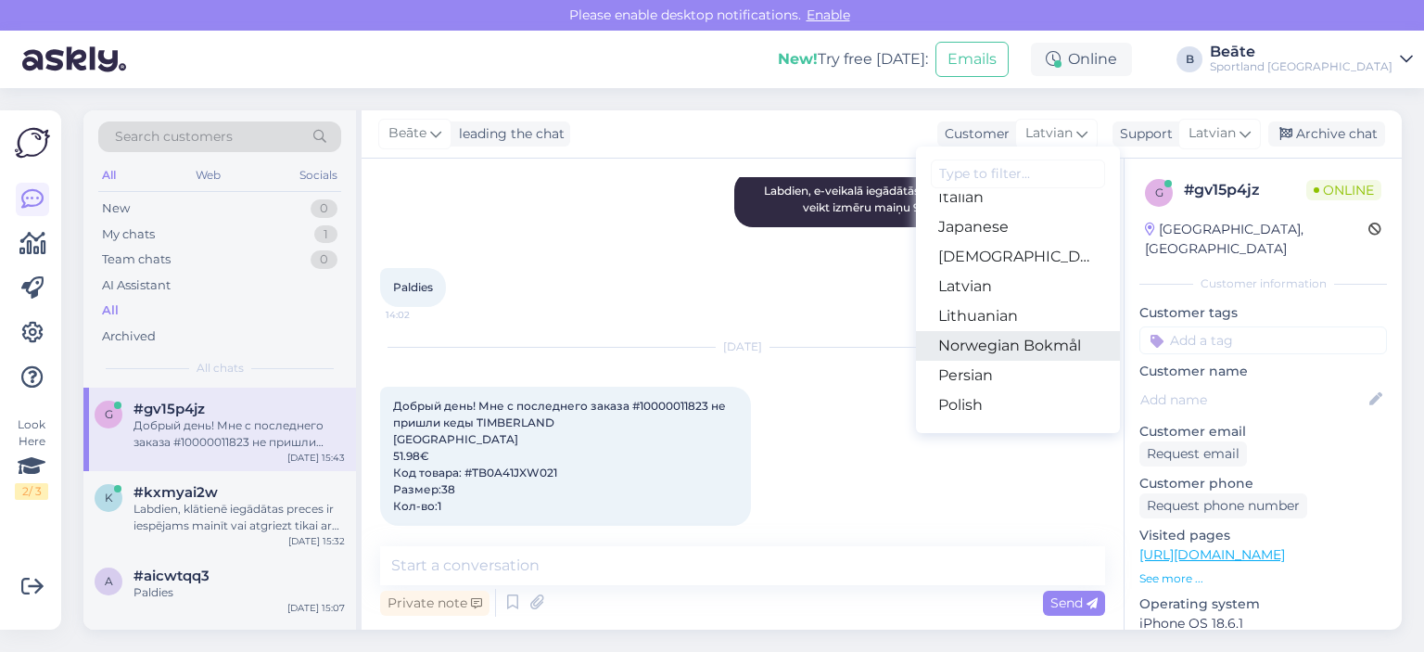
scroll to position [556, 0]
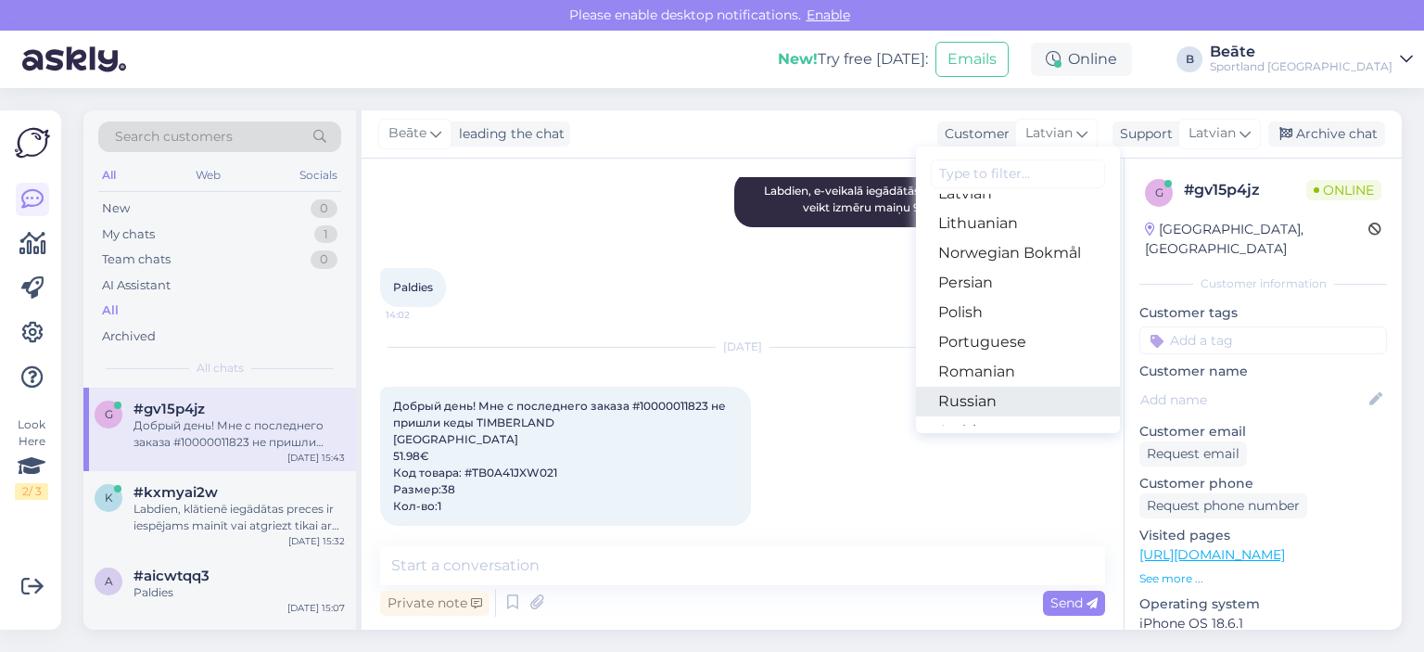
click at [984, 394] on link "Russian" at bounding box center [1018, 402] width 204 height 30
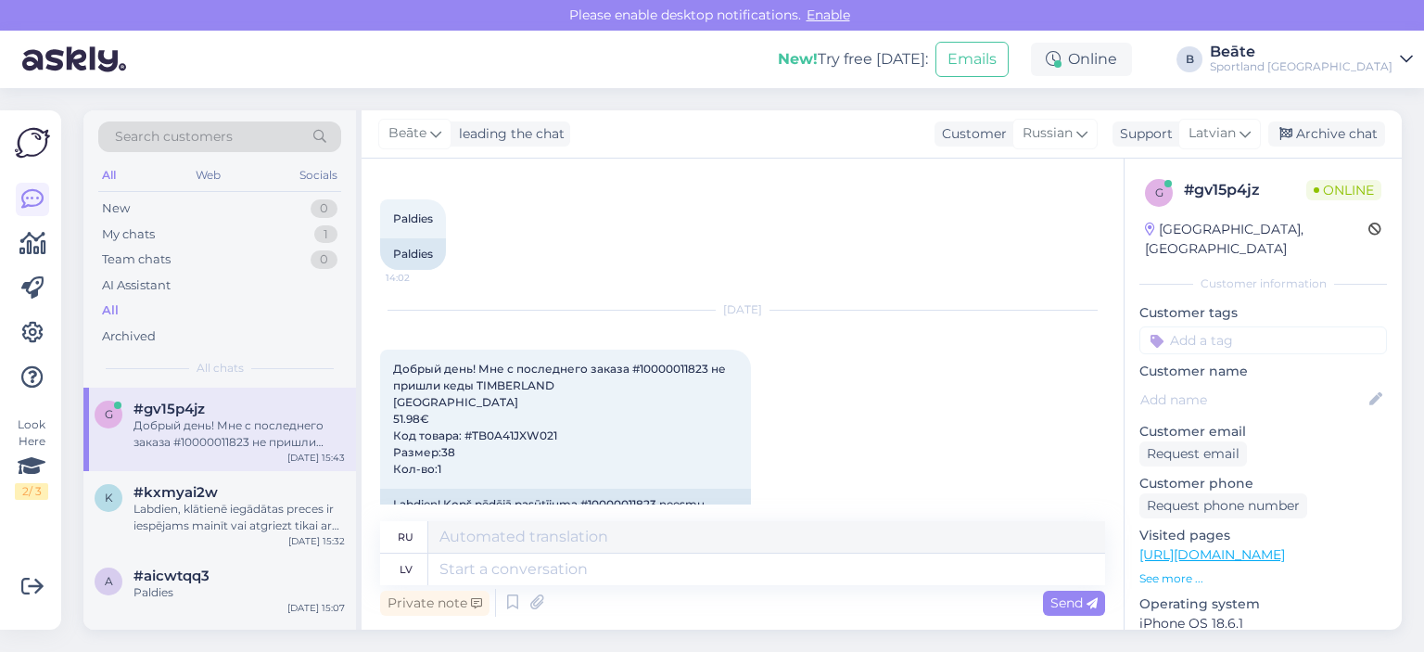
scroll to position [469, 0]
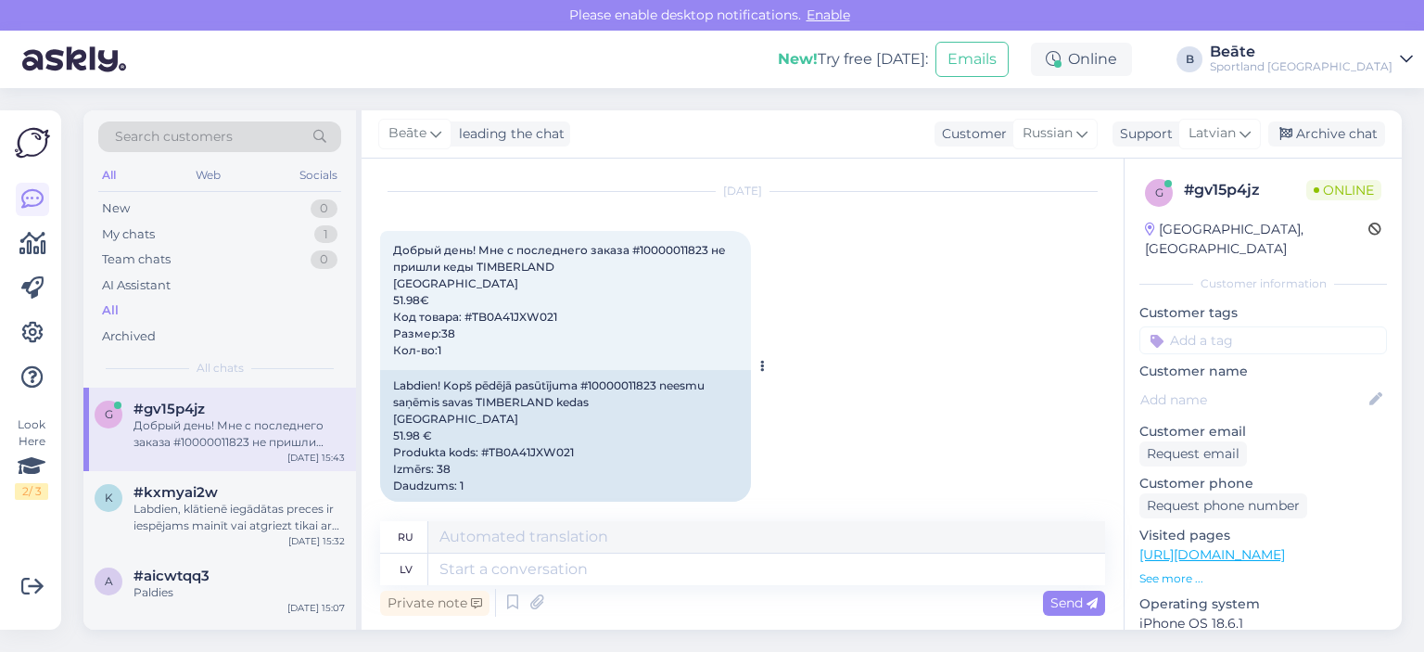
click at [631, 370] on div "Labdien! Kopš pēdējā pasūtījuma #10000011823 neesmu saņēmis savas TIMBERLAND ke…" at bounding box center [565, 436] width 371 height 132
copy div "10000011823"
click at [1027, 133] on span "Russian" at bounding box center [1048, 133] width 50 height 20
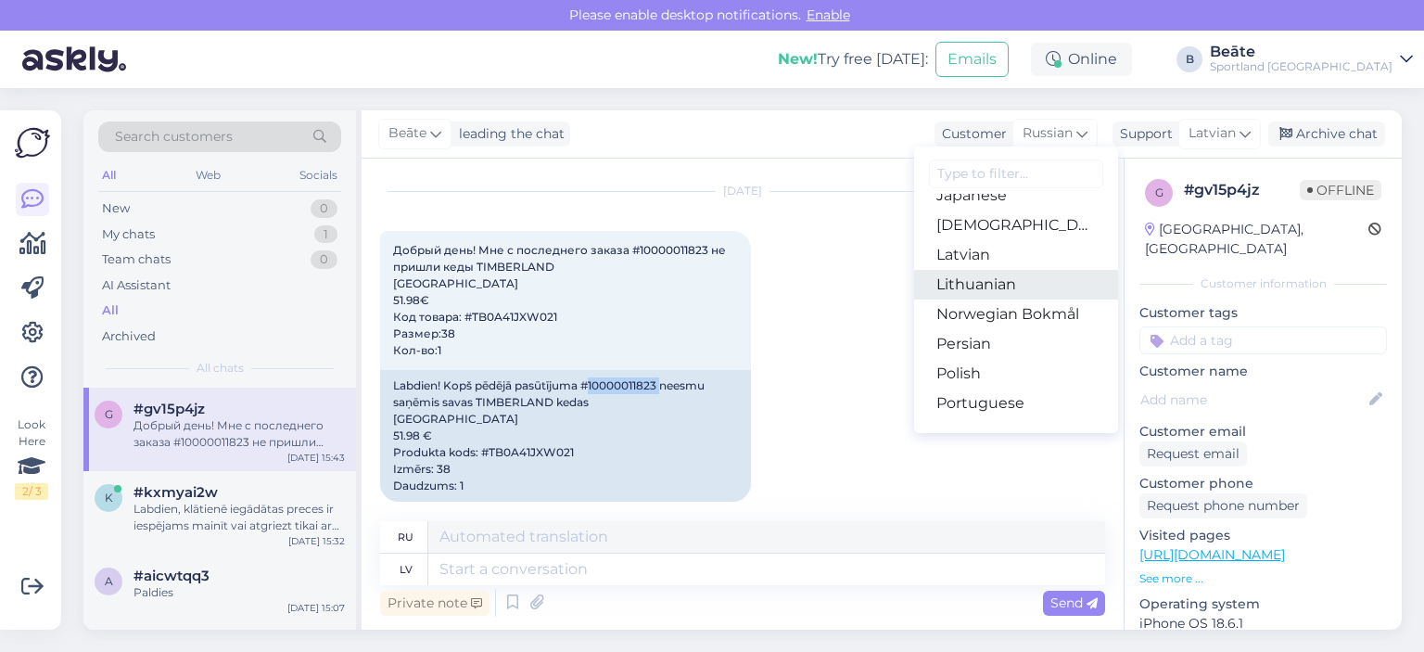
scroll to position [464, 0]
click at [986, 291] on link "Latvian" at bounding box center [1016, 287] width 204 height 30
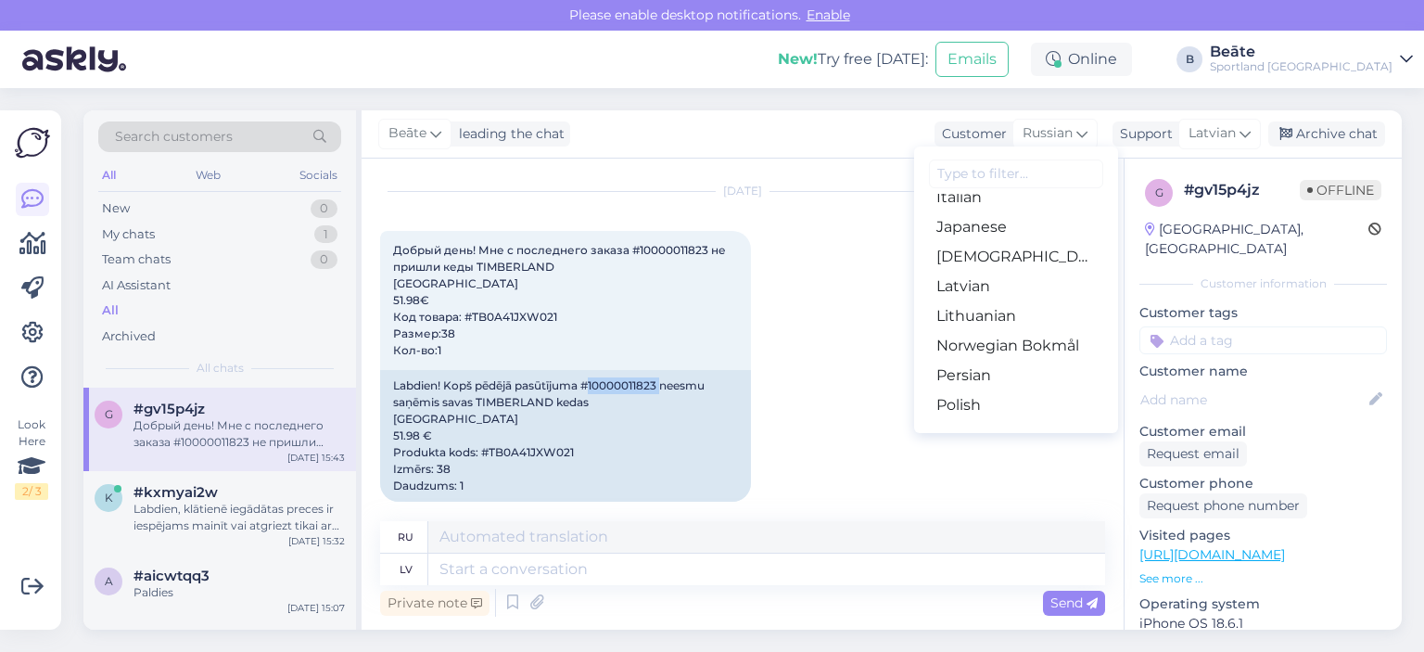
scroll to position [445, 0]
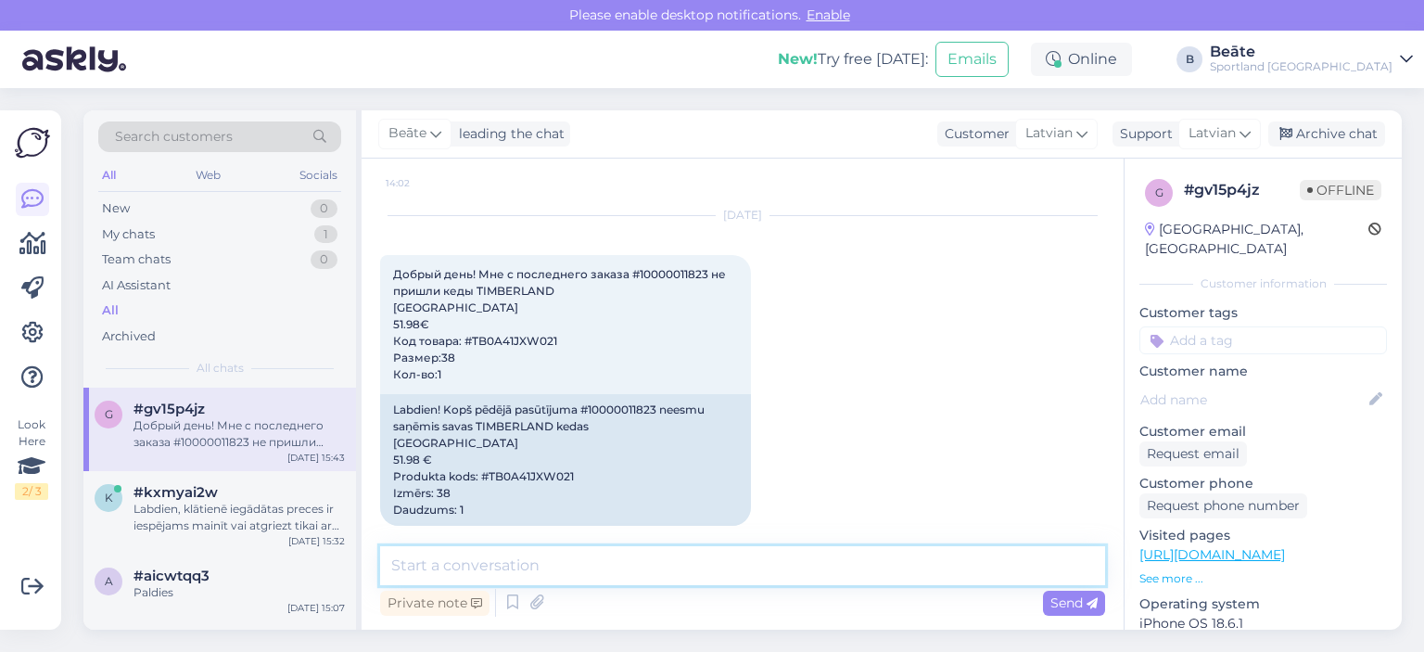
click at [693, 560] on textarea at bounding box center [742, 565] width 725 height 39
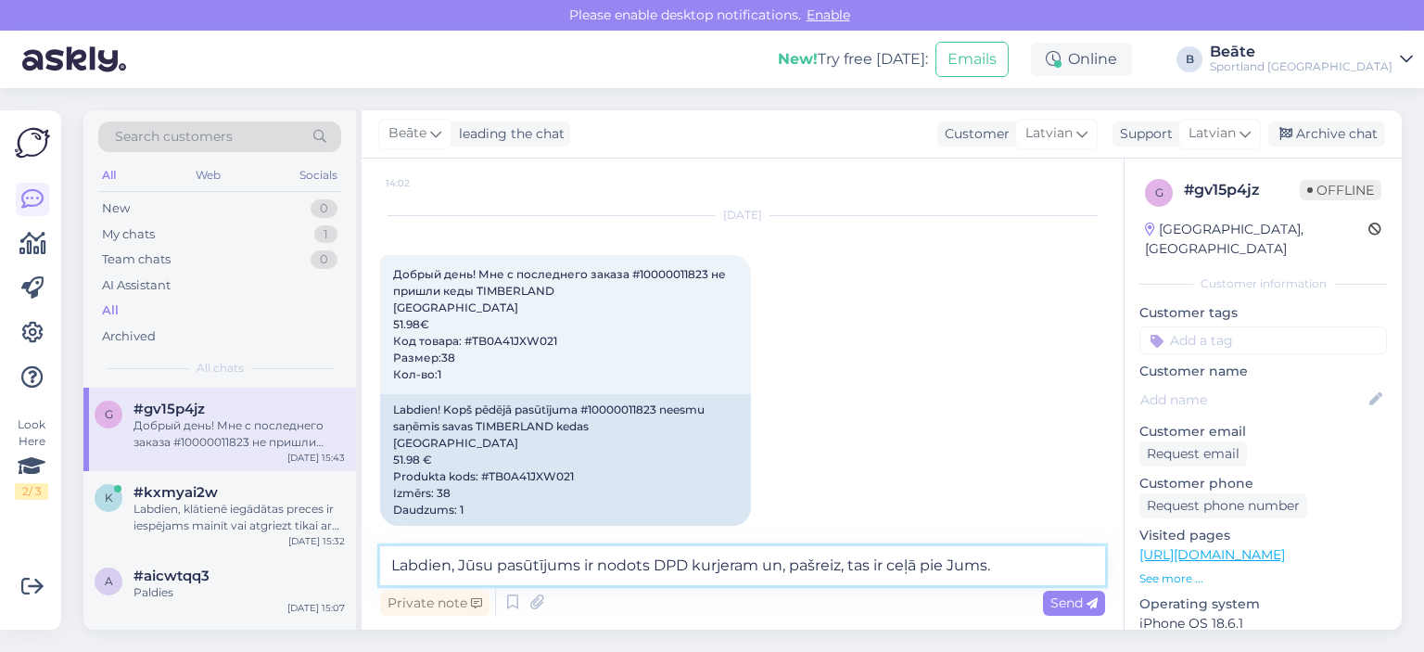
scroll to position [467, 0]
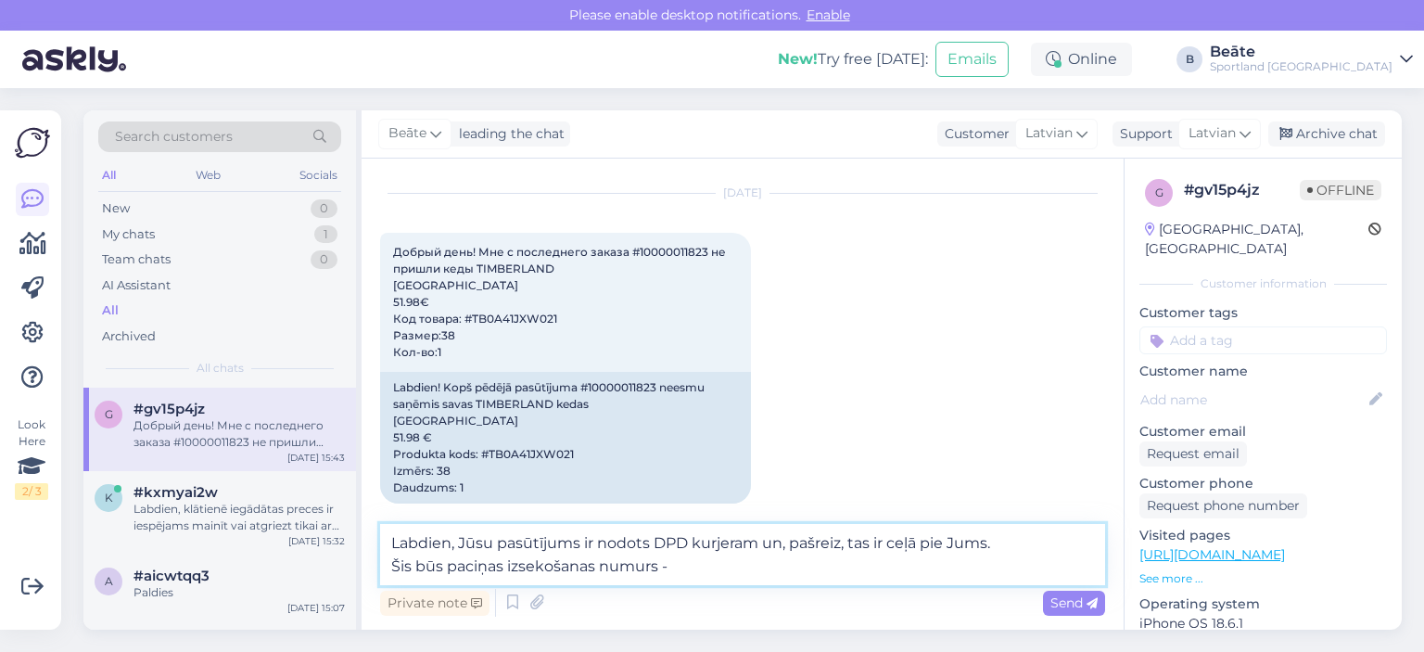
paste textarea "05757995521770"
type textarea "Labdien, Jūsu pasūtījums ir nodots DPD kurjeram un, pašreiz, tas ir ceļā pie Ju…"
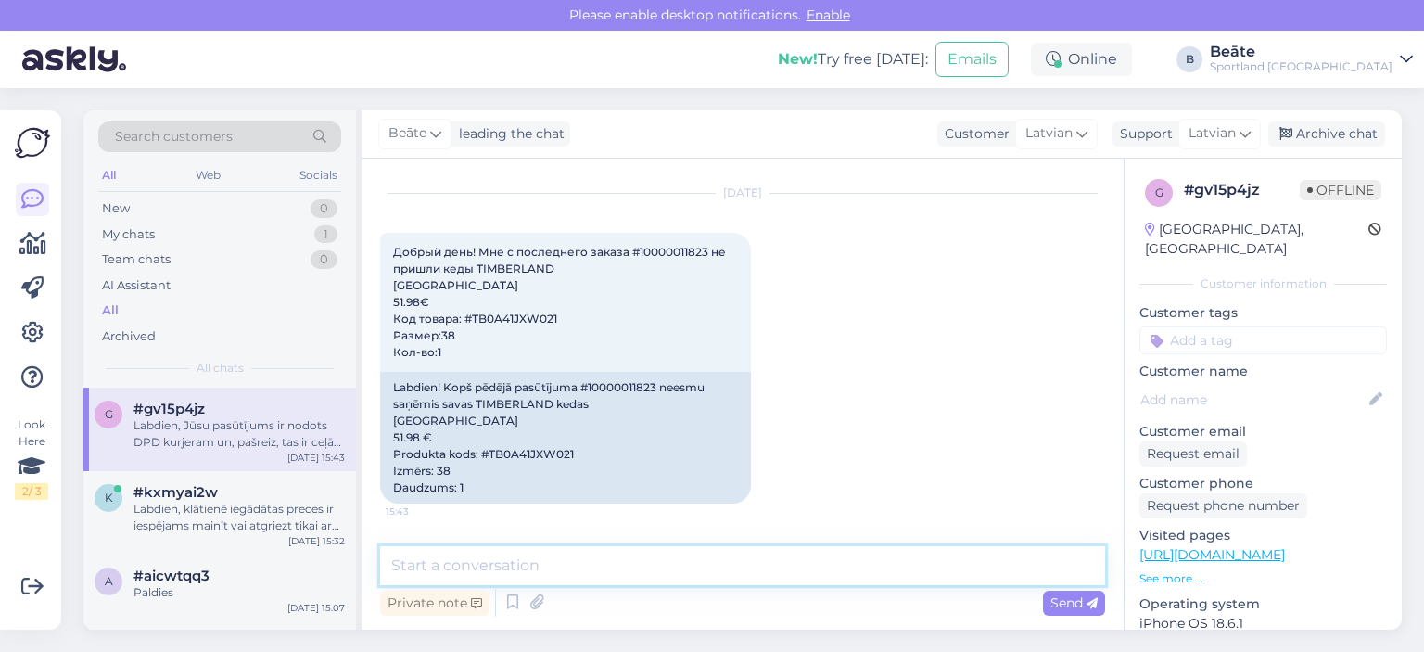
scroll to position [558, 0]
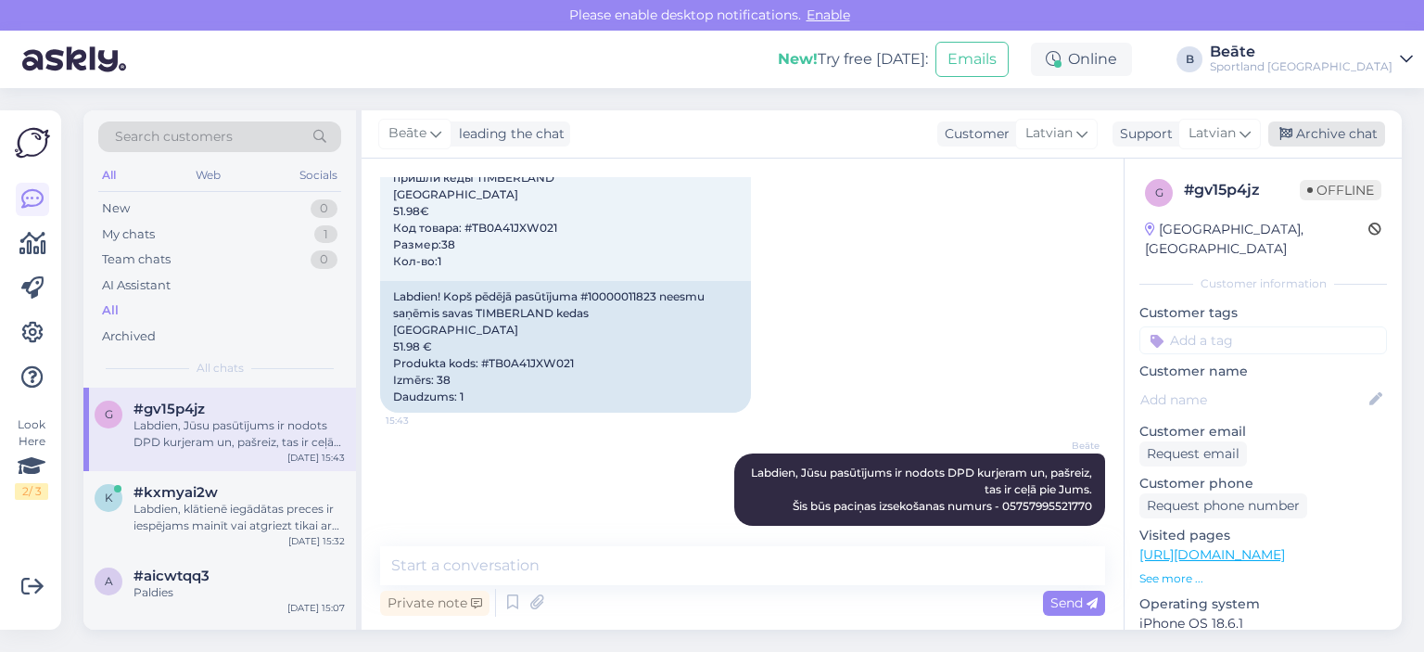
click at [1314, 142] on div "Archive chat" at bounding box center [1327, 133] width 117 height 25
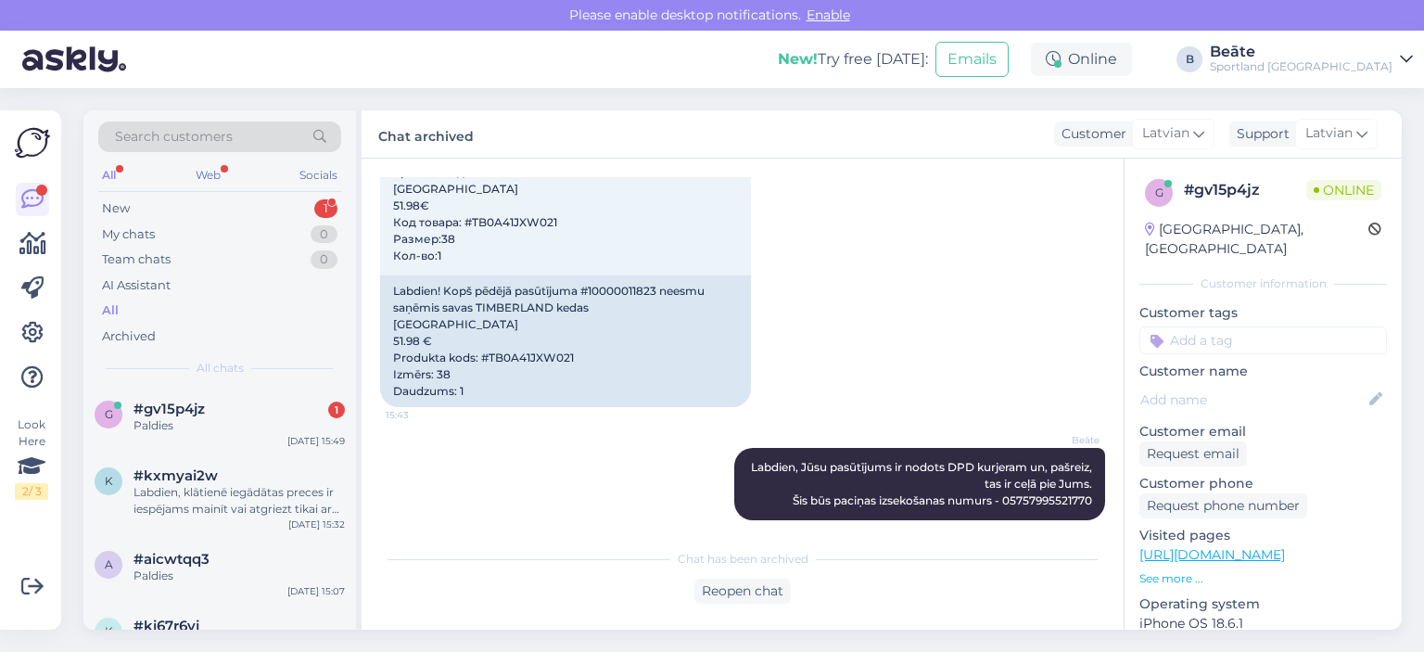
scroll to position [644, 0]
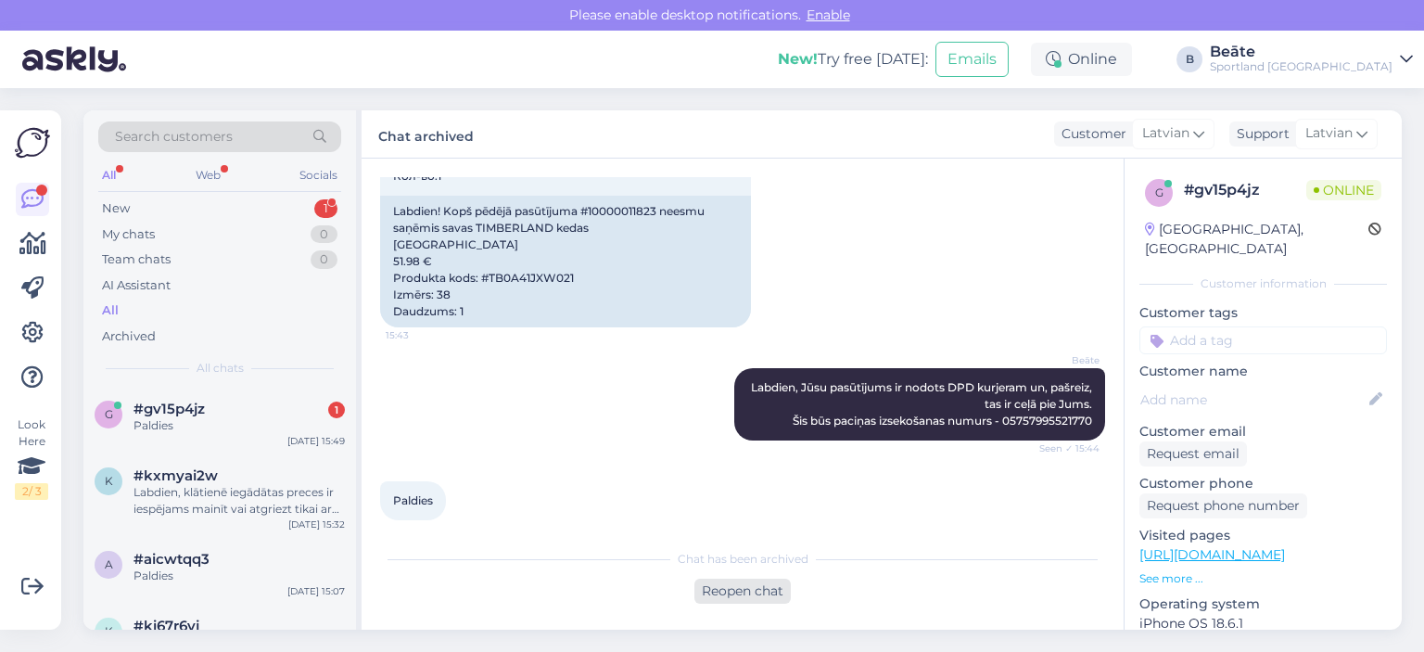
click at [744, 588] on div "Reopen chat" at bounding box center [743, 591] width 96 height 25
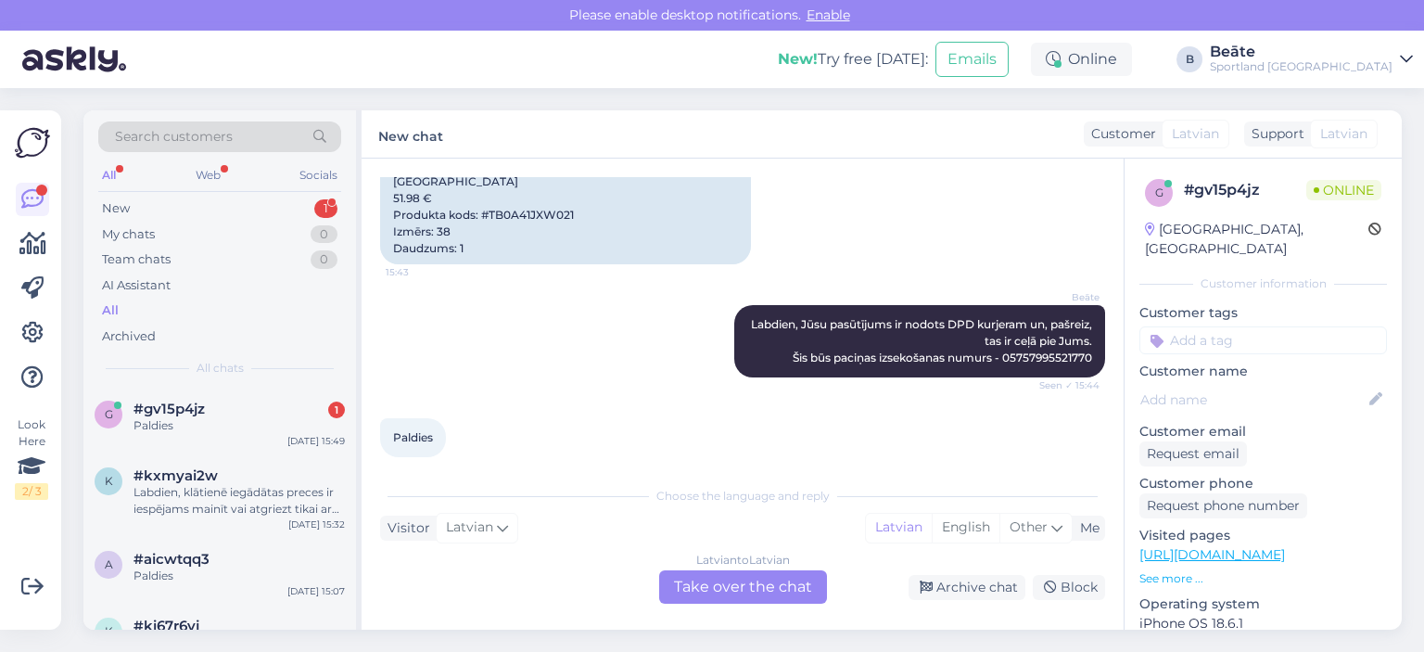
click at [773, 593] on div "Latvian to Latvian Take over the chat" at bounding box center [743, 586] width 168 height 33
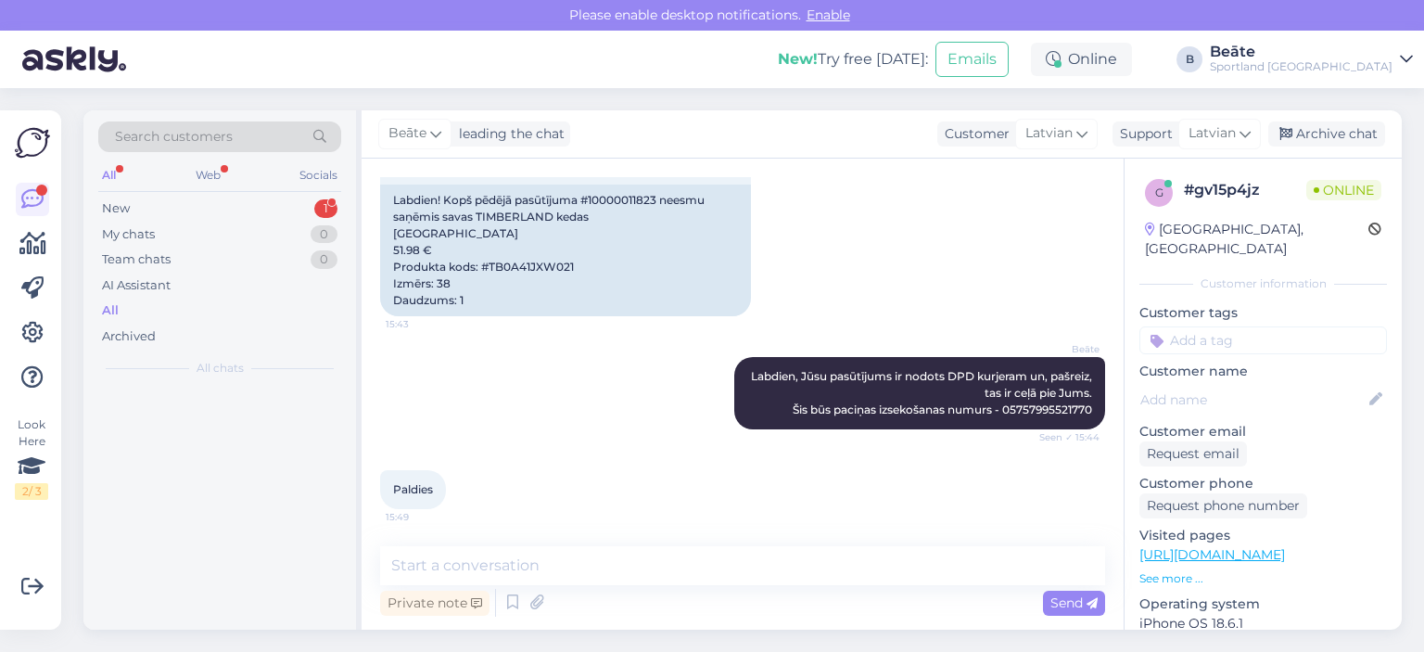
scroll to position [638, 0]
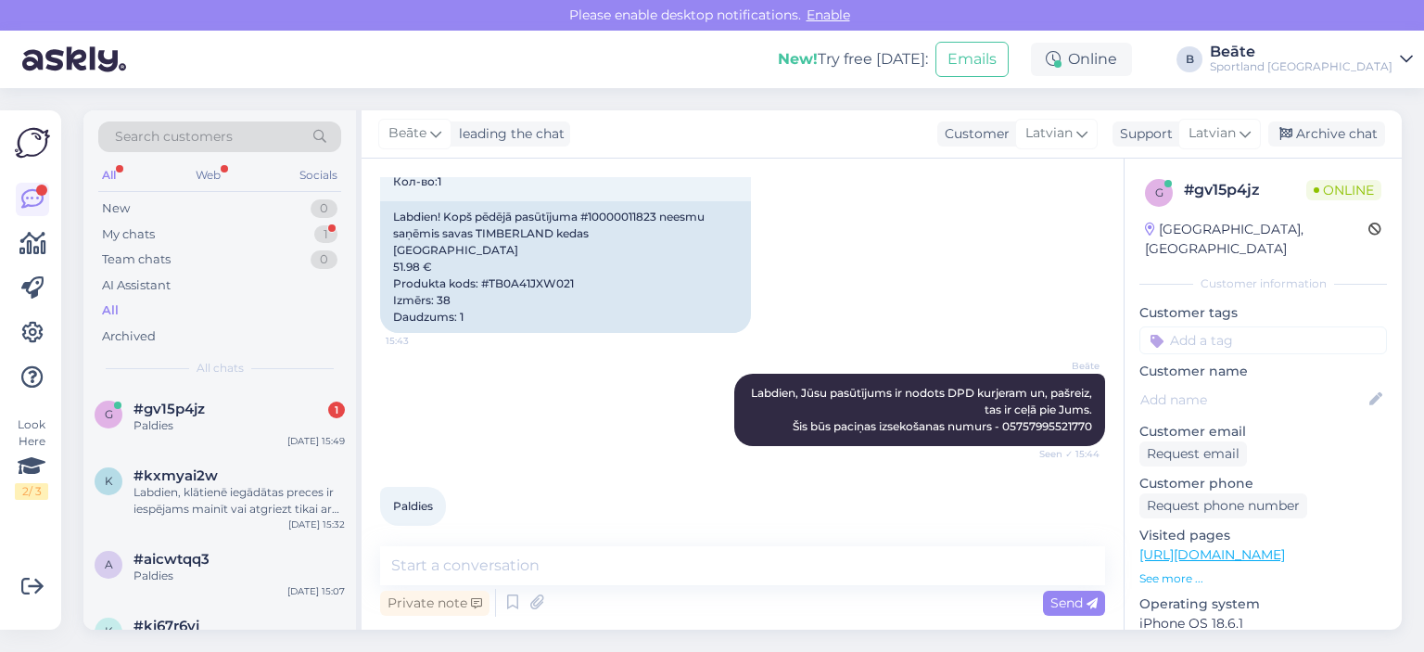
click at [445, 419] on div "[PERSON_NAME], Jūsu pasūtījums ir nodots DPD kurjeram un, pašreiz, tas ir ceļā …" at bounding box center [742, 409] width 725 height 113
click at [196, 430] on div "Paldies" at bounding box center [239, 425] width 211 height 17
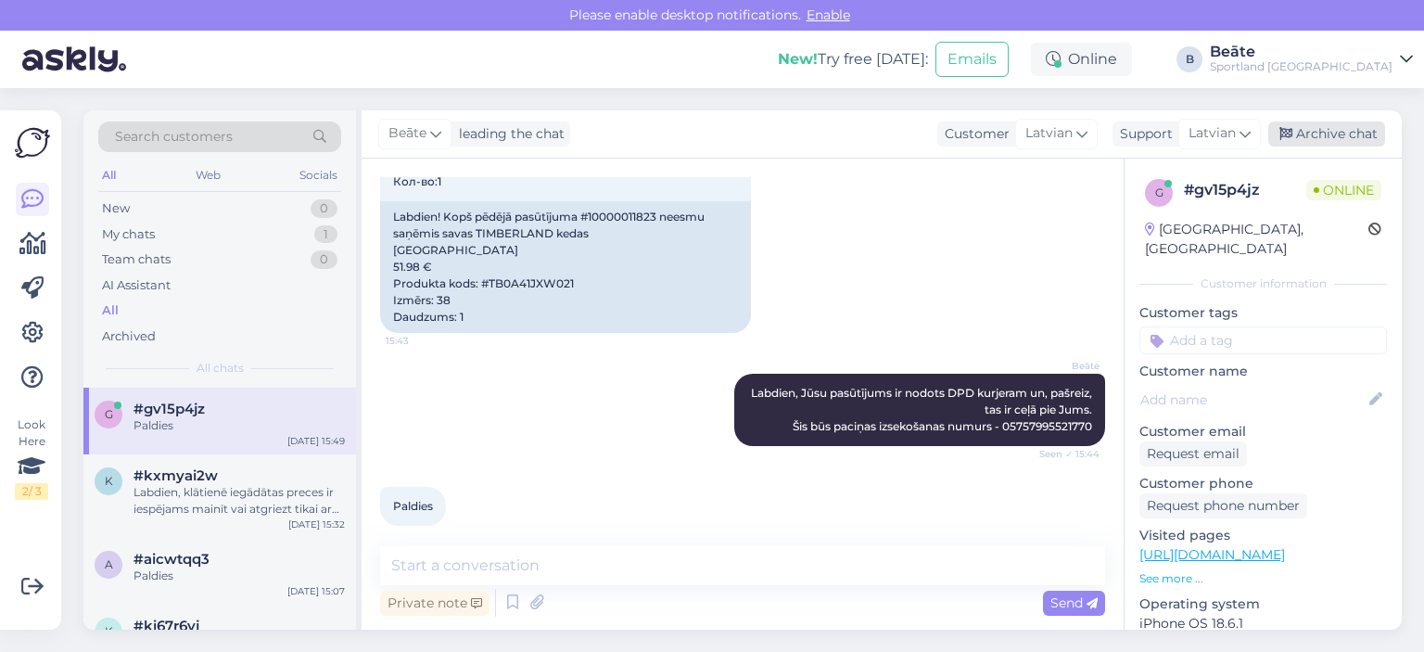
click at [1371, 127] on div "Archive chat" at bounding box center [1327, 133] width 117 height 25
